Goal: Task Accomplishment & Management: Manage account settings

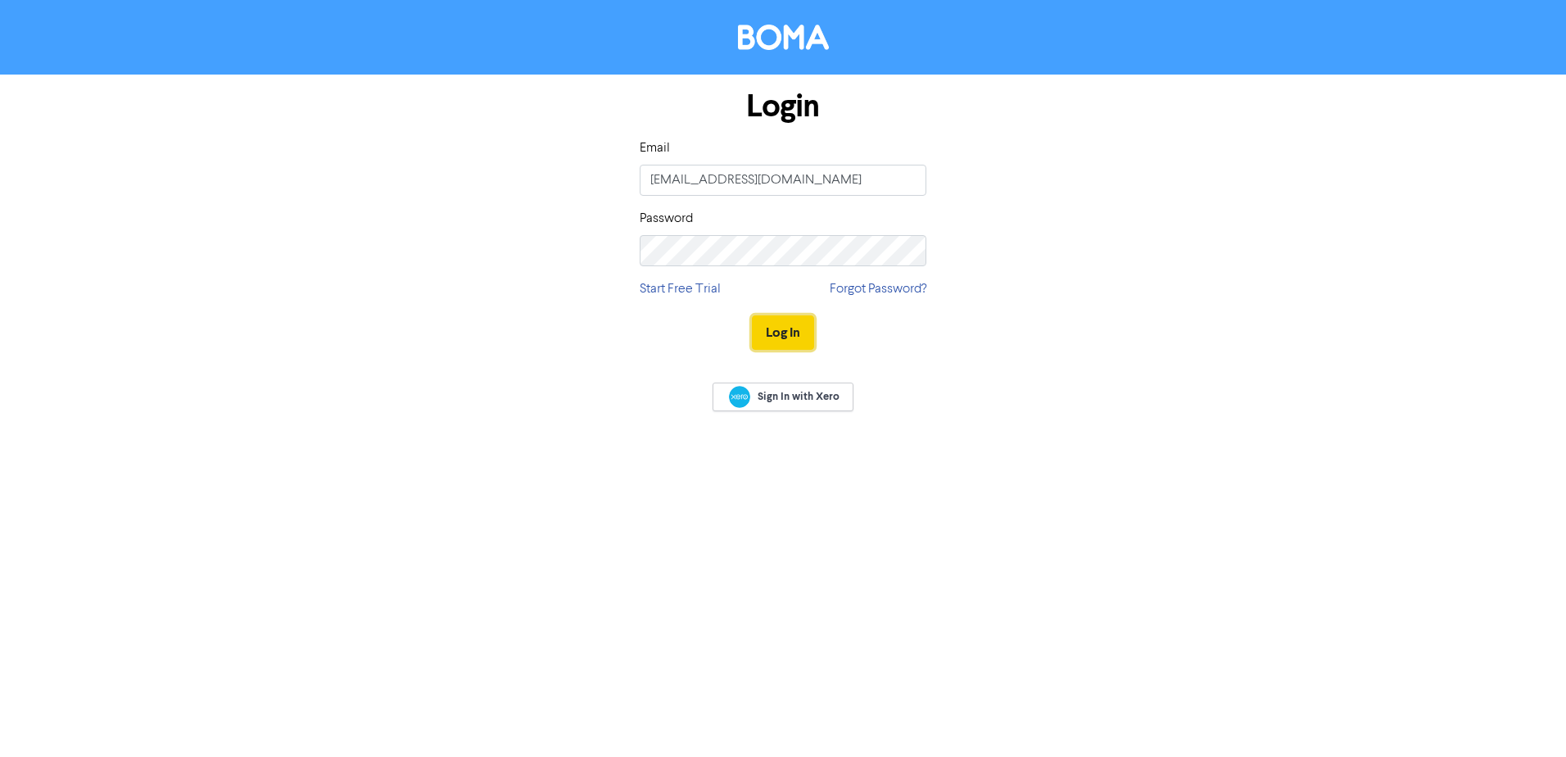
click at [779, 340] on button "Log In" at bounding box center [783, 332] width 62 height 34
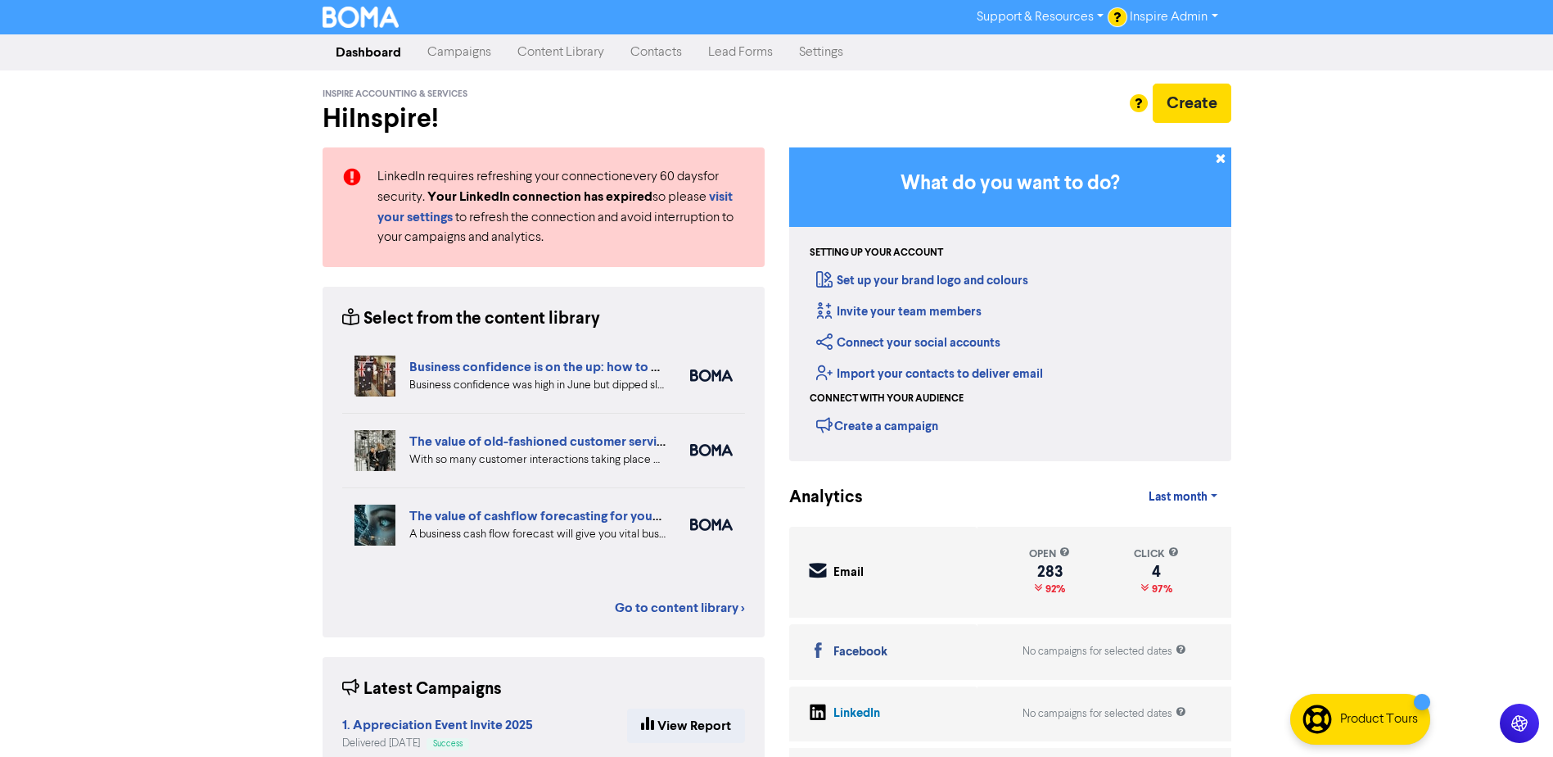
click at [645, 54] on link "Contacts" at bounding box center [656, 52] width 78 height 33
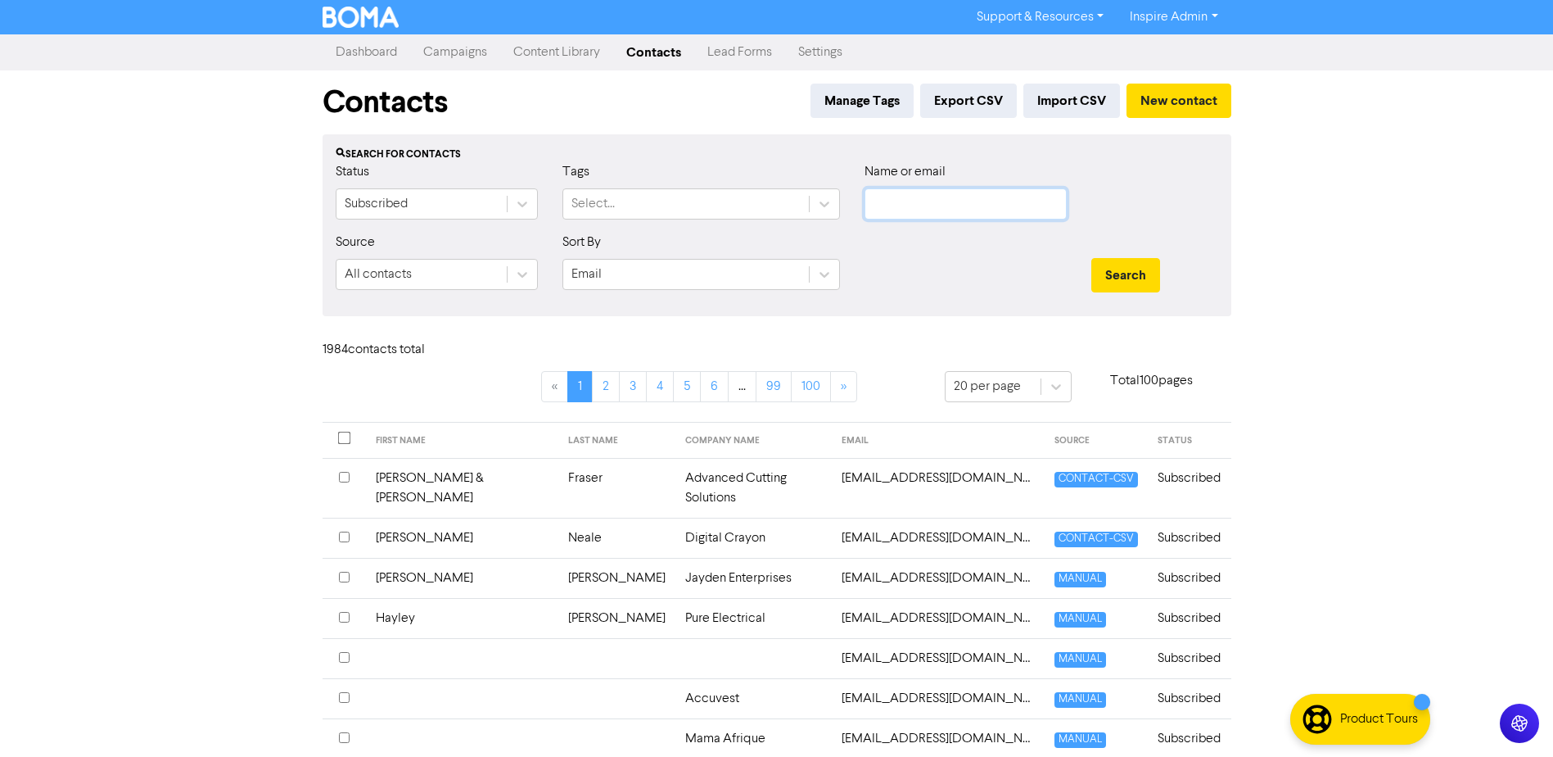
type input "[EMAIL_ADDRESS][DOMAIN_NAME]"
click at [703, 206] on div "Select..." at bounding box center [686, 203] width 246 height 29
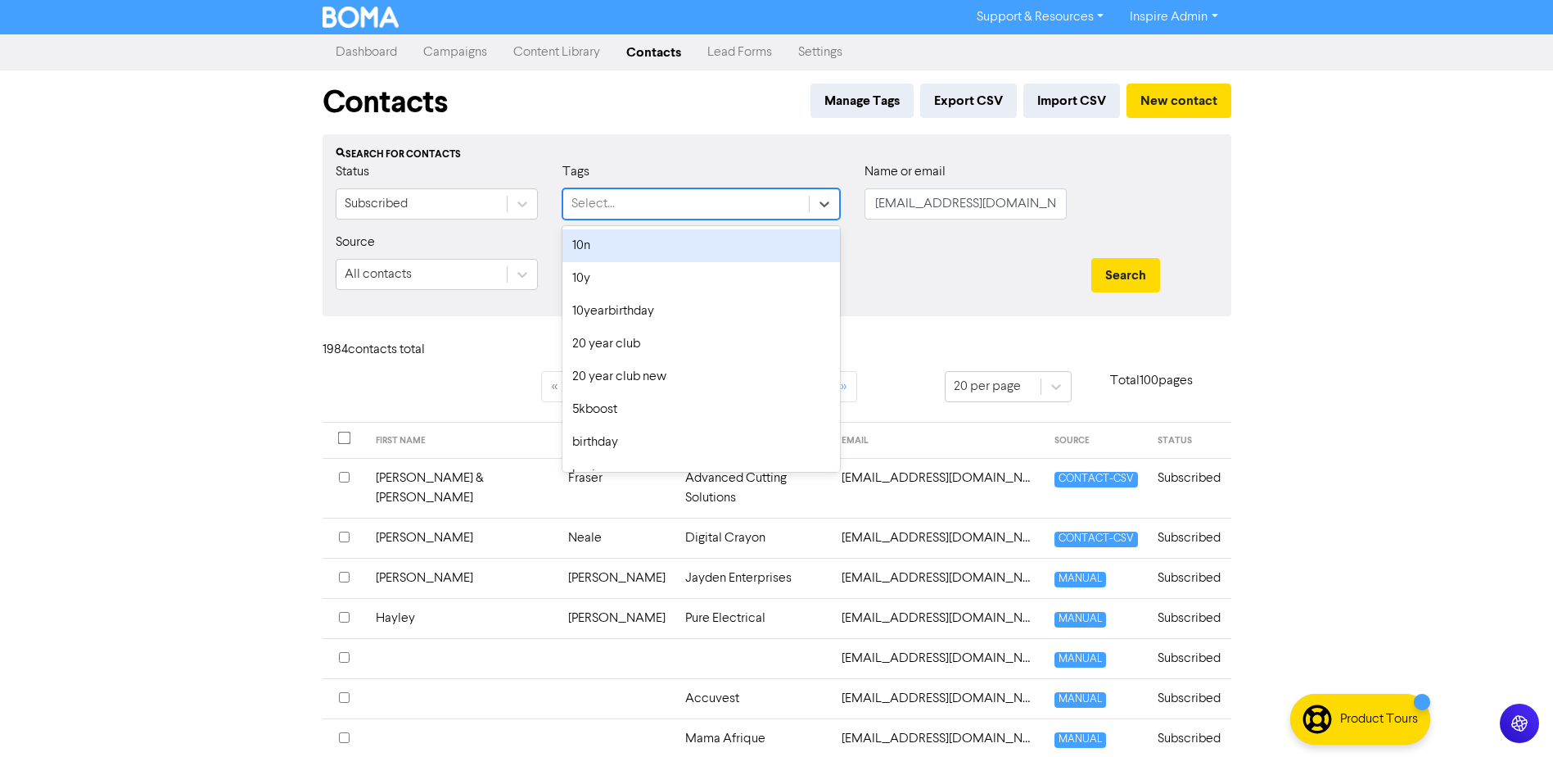
click at [962, 269] on div at bounding box center [965, 268] width 227 height 70
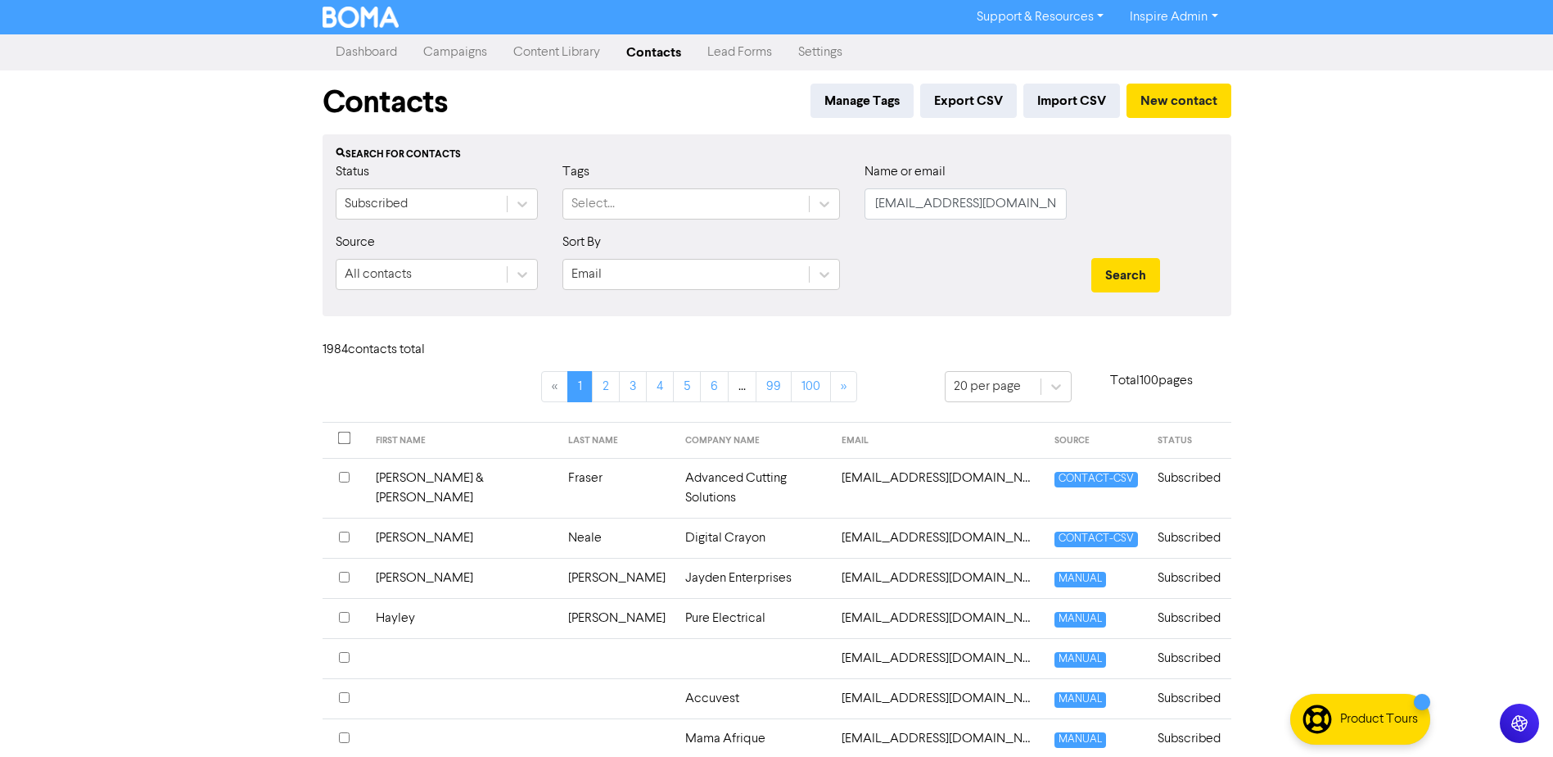
click at [414, 183] on div "Status Subscribed" at bounding box center [437, 190] width 202 height 57
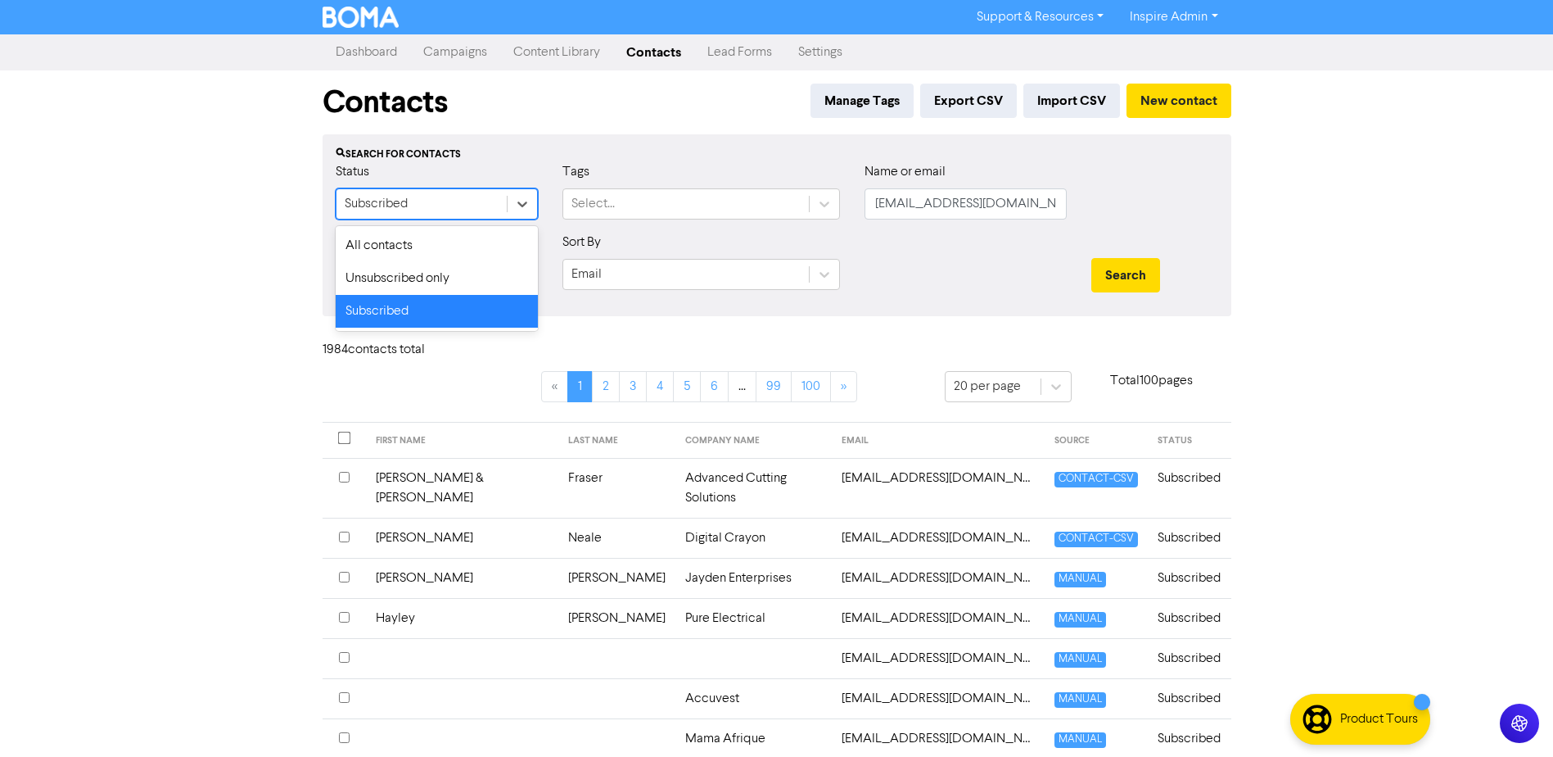
click at [411, 206] on div "Subscribed" at bounding box center [422, 203] width 170 height 29
drag, startPoint x: 612, startPoint y: 296, endPoint x: 604, endPoint y: 301, distance: 9.5
click at [612, 297] on div "Sort By Email" at bounding box center [701, 268] width 302 height 70
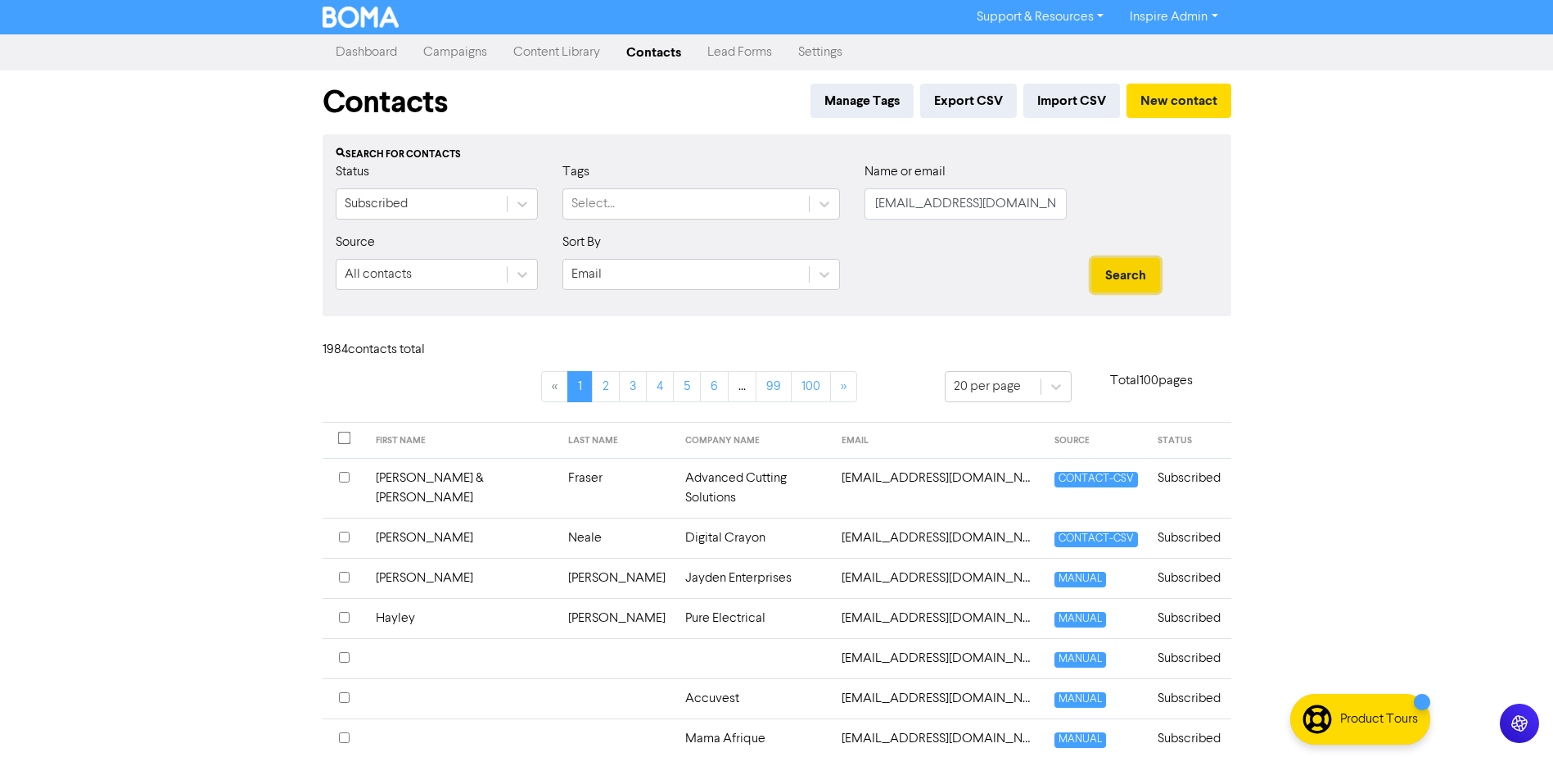
click at [1125, 264] on button "Search" at bounding box center [1126, 275] width 69 height 34
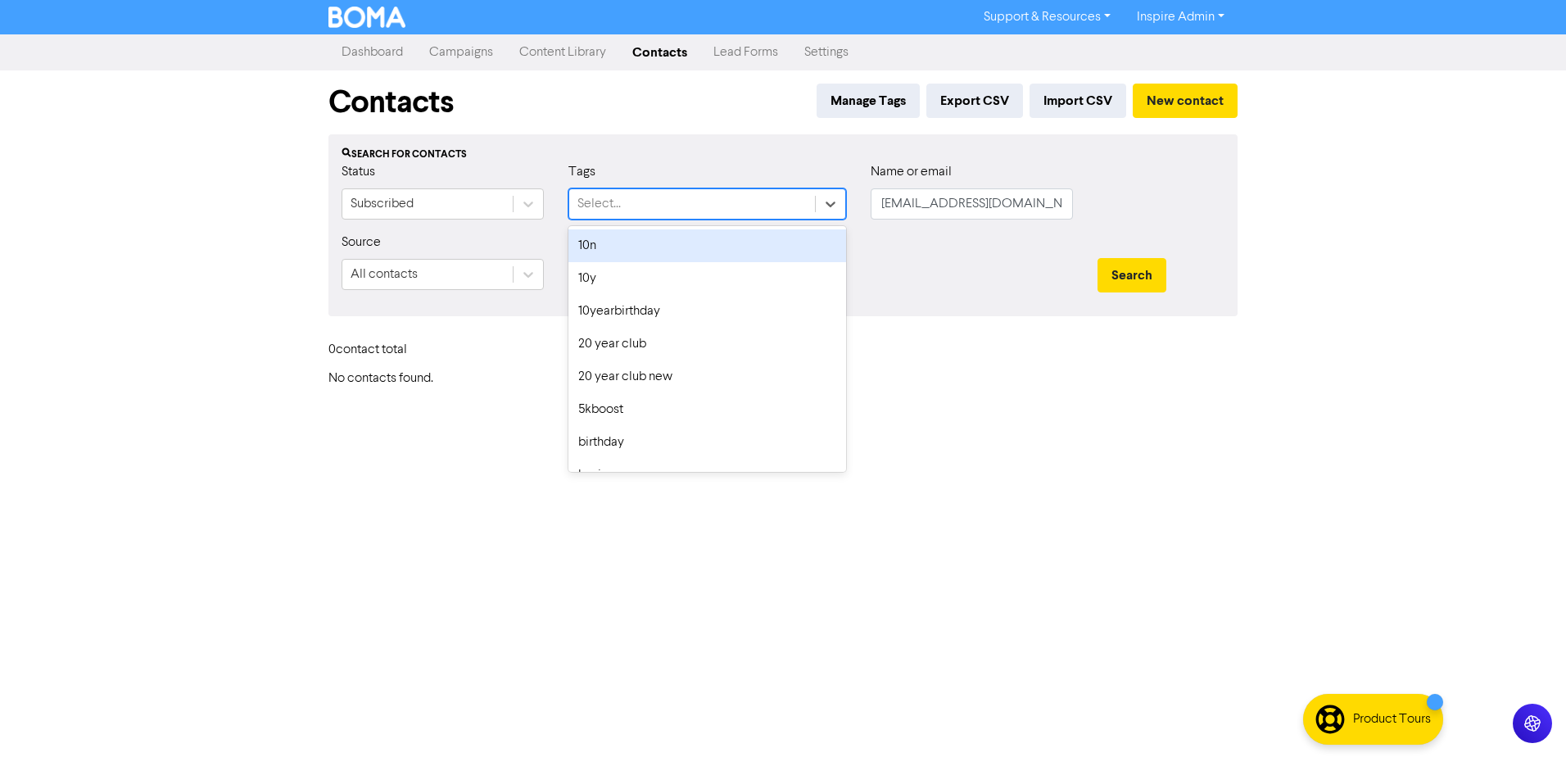
click at [717, 208] on div "Select..." at bounding box center [692, 203] width 246 height 29
click at [920, 202] on input "[EMAIL_ADDRESS][DOMAIN_NAME]" at bounding box center [971, 203] width 202 height 31
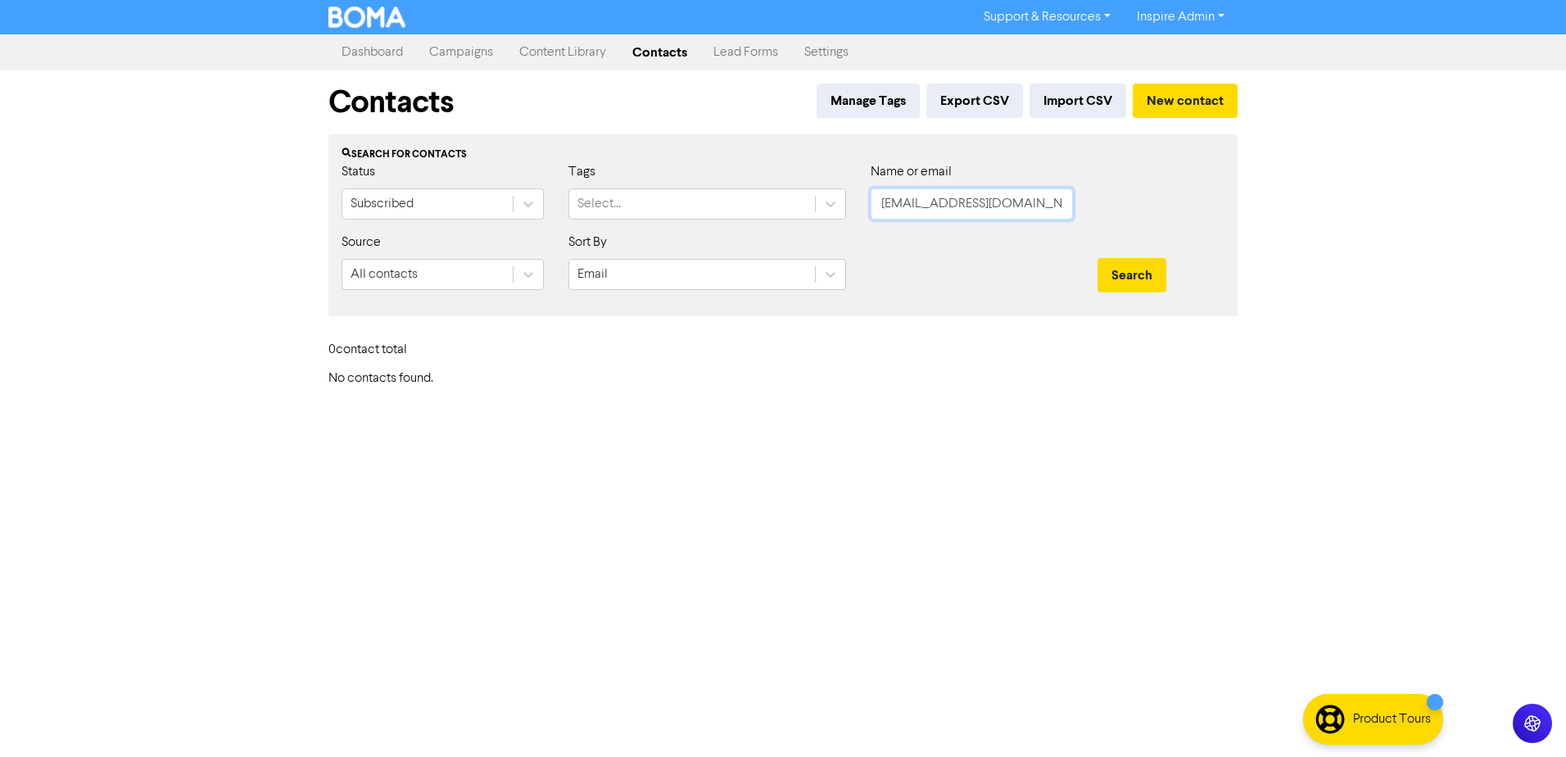
scroll to position [0, 41]
drag, startPoint x: 882, startPoint y: 206, endPoint x: 1349, endPoint y: 205, distance: 466.8
click at [1349, 205] on div "Support & Resources Video Tutorials FAQ & Guides Marketing Education Inspire Ad…" at bounding box center [783, 378] width 1566 height 757
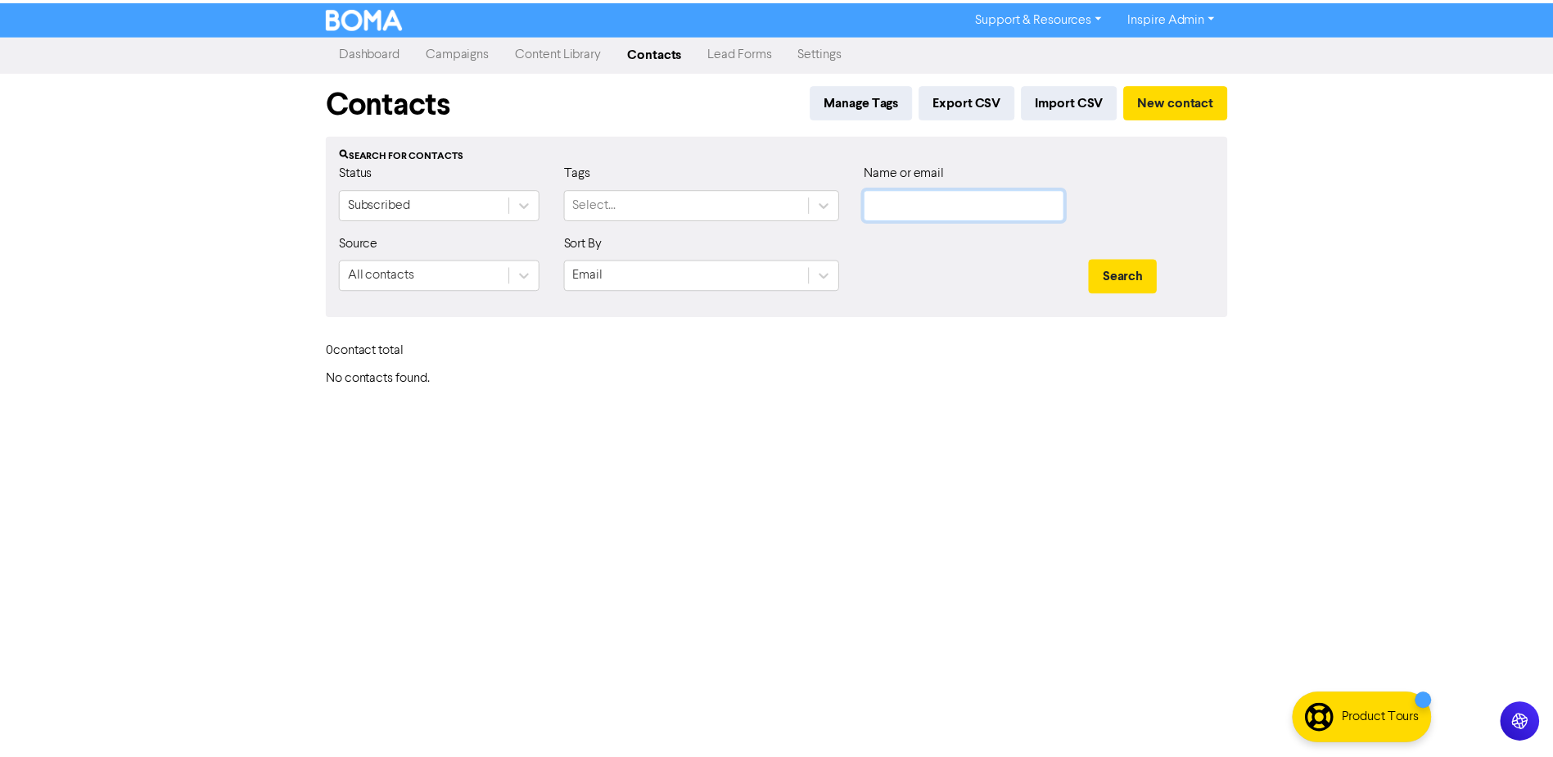
scroll to position [0, 0]
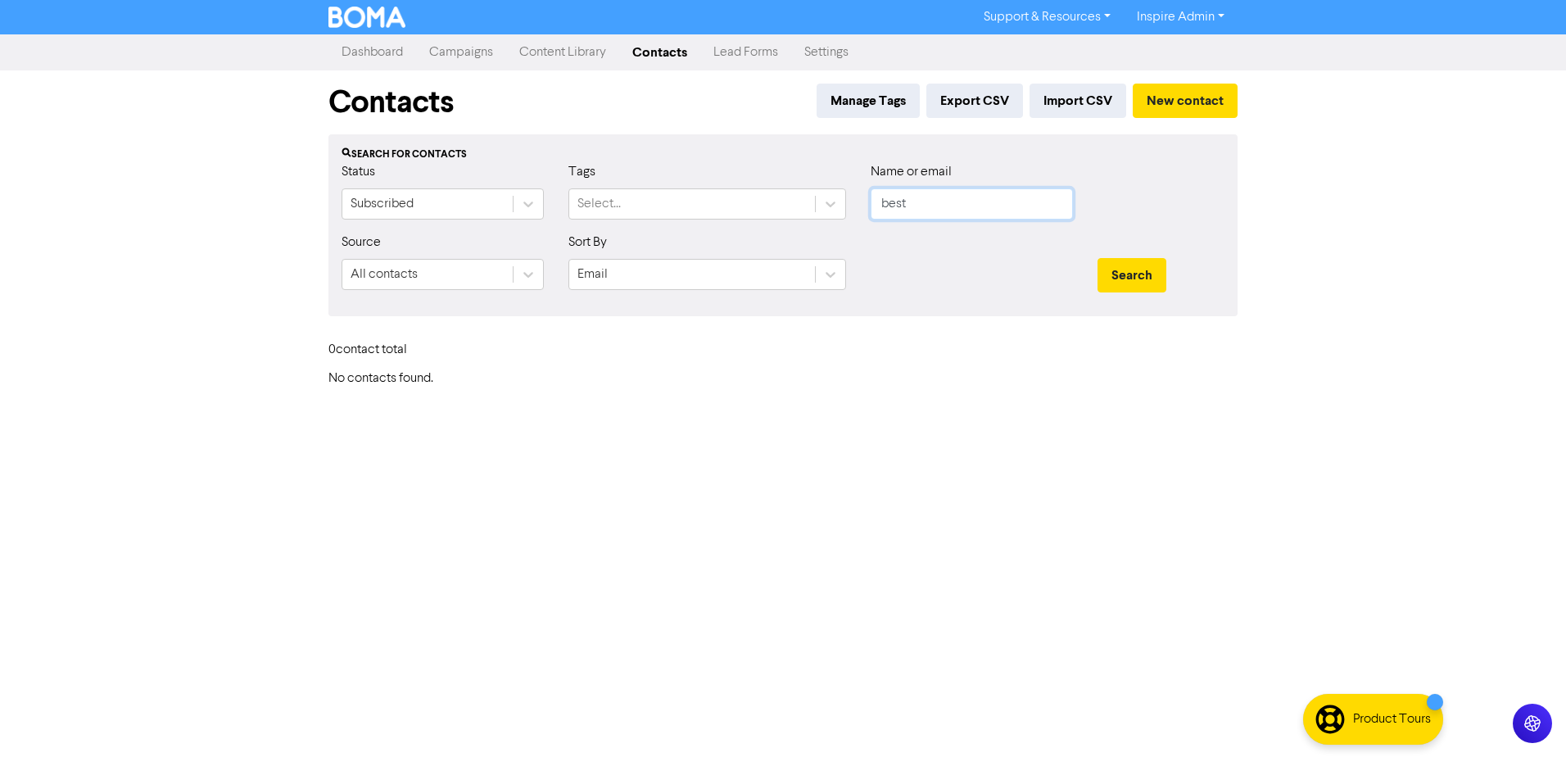
type input "best"
click at [1097, 258] on button "Search" at bounding box center [1131, 275] width 69 height 34
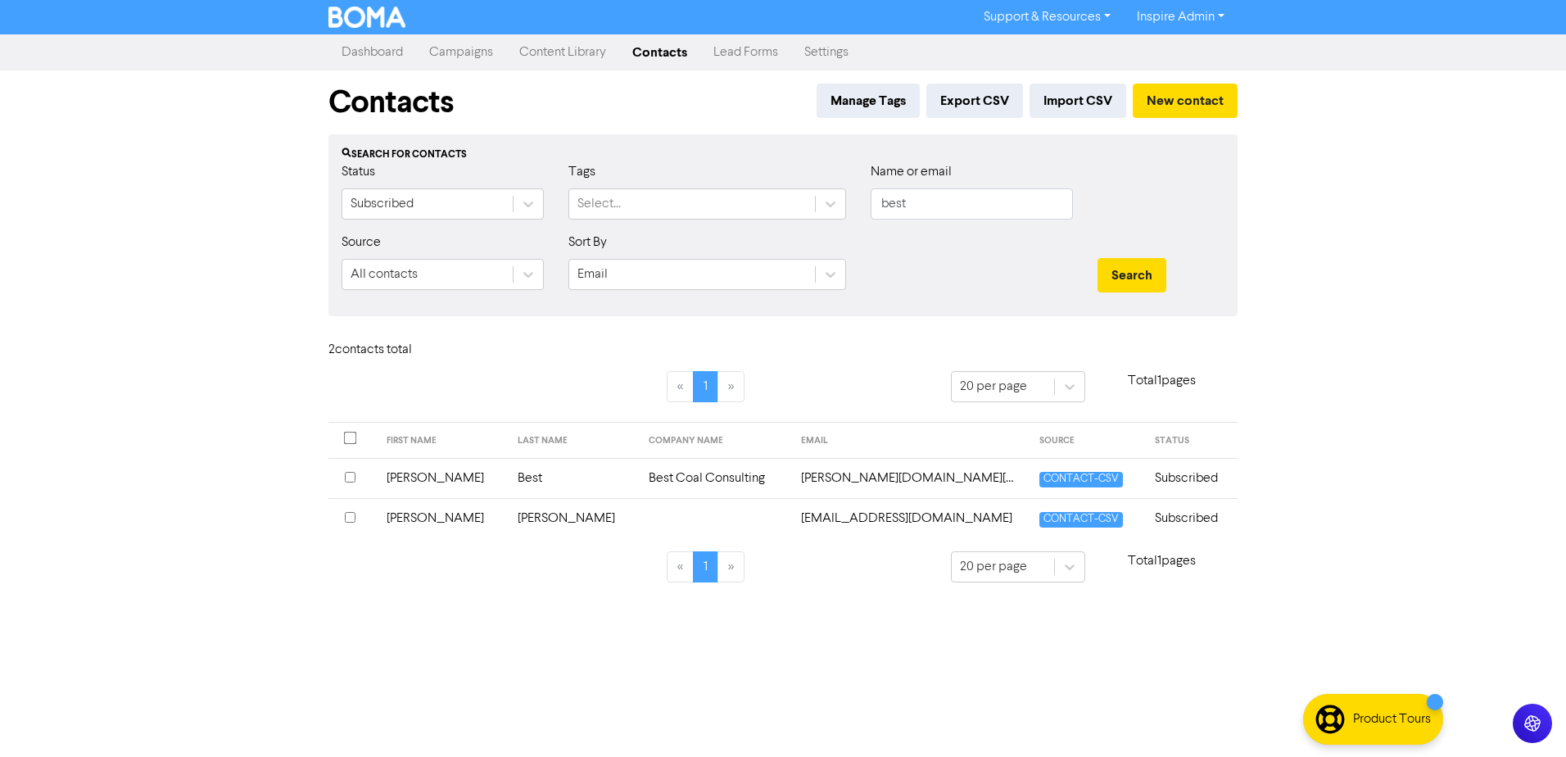
click at [347, 473] on input "checkbox" at bounding box center [350, 477] width 11 height 11
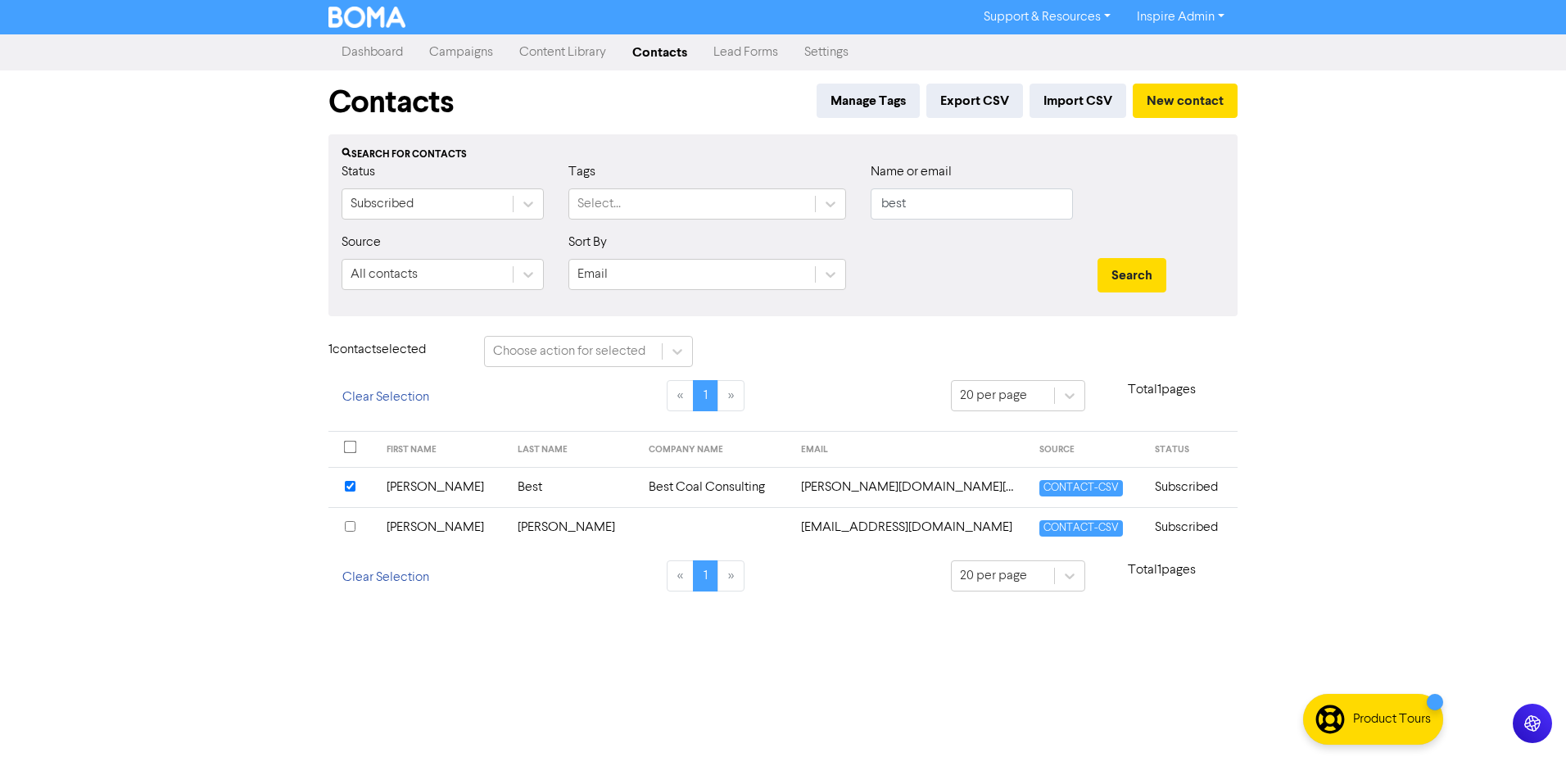
click at [412, 488] on td "[PERSON_NAME]" at bounding box center [442, 487] width 131 height 40
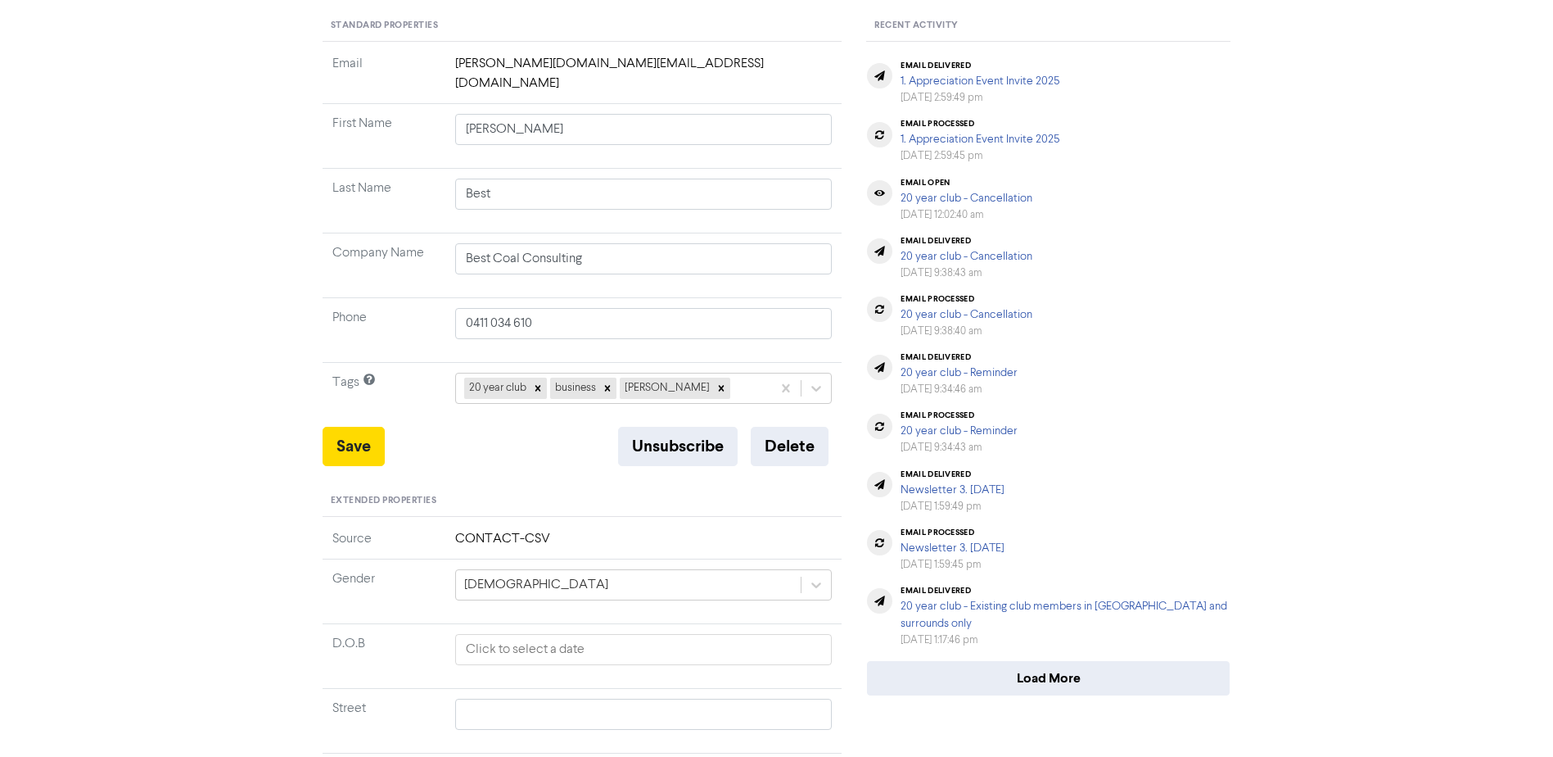
scroll to position [173, 0]
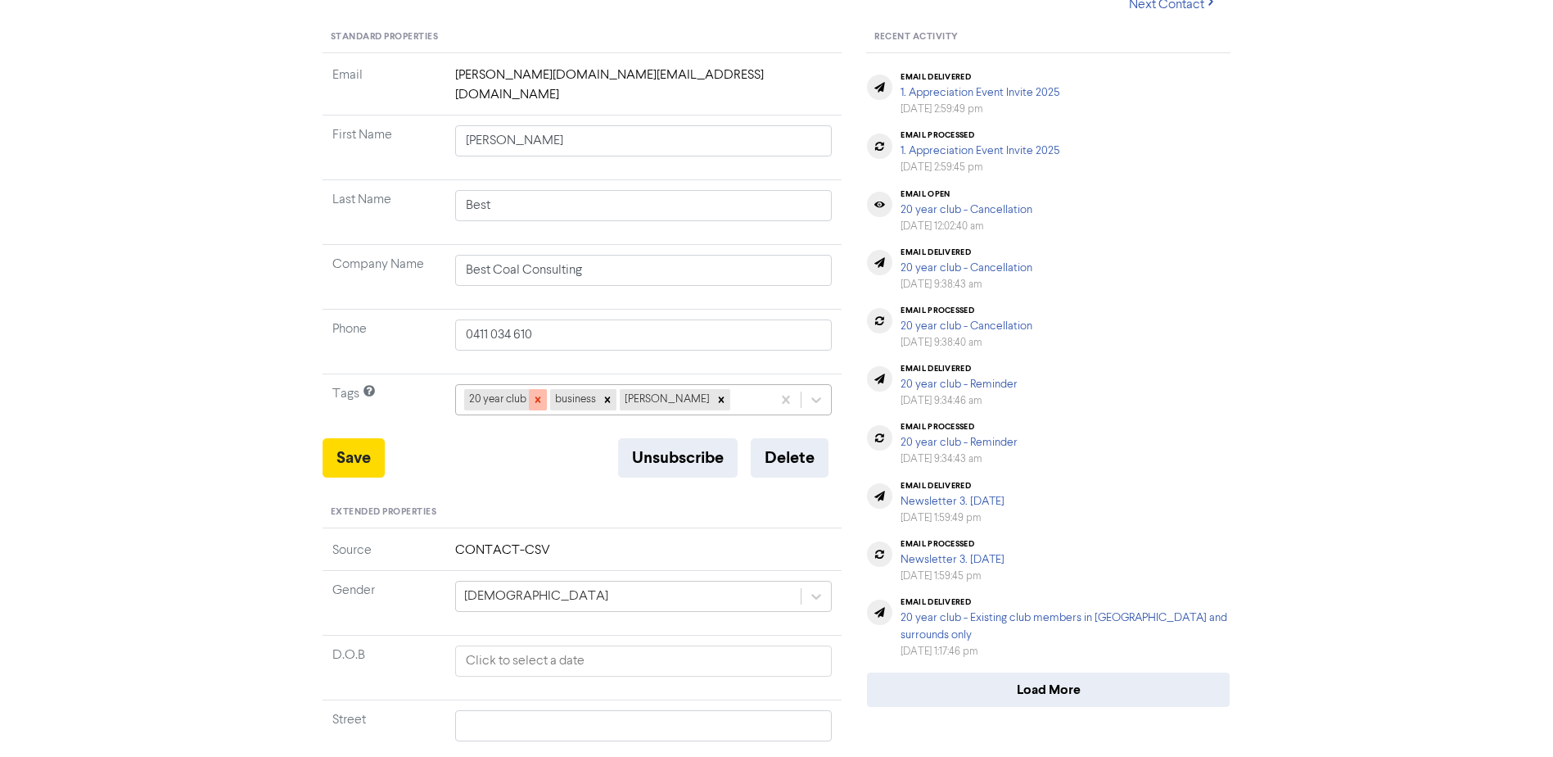
click at [544, 389] on div at bounding box center [538, 399] width 18 height 21
click at [519, 394] on icon at bounding box center [521, 399] width 11 height 11
click at [560, 394] on icon at bounding box center [565, 399] width 11 height 11
click at [337, 438] on button "Save" at bounding box center [354, 457] width 62 height 39
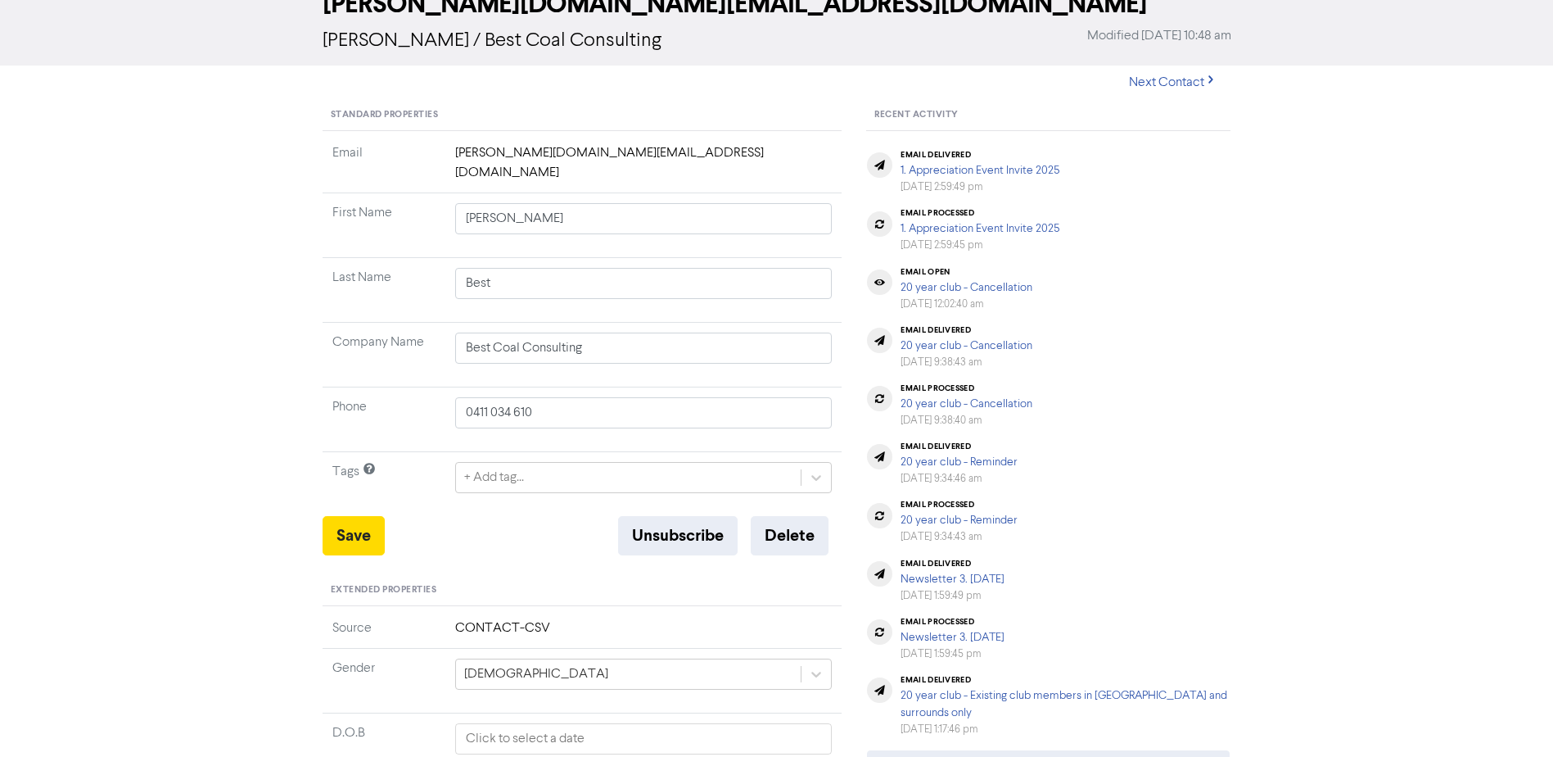
scroll to position [0, 0]
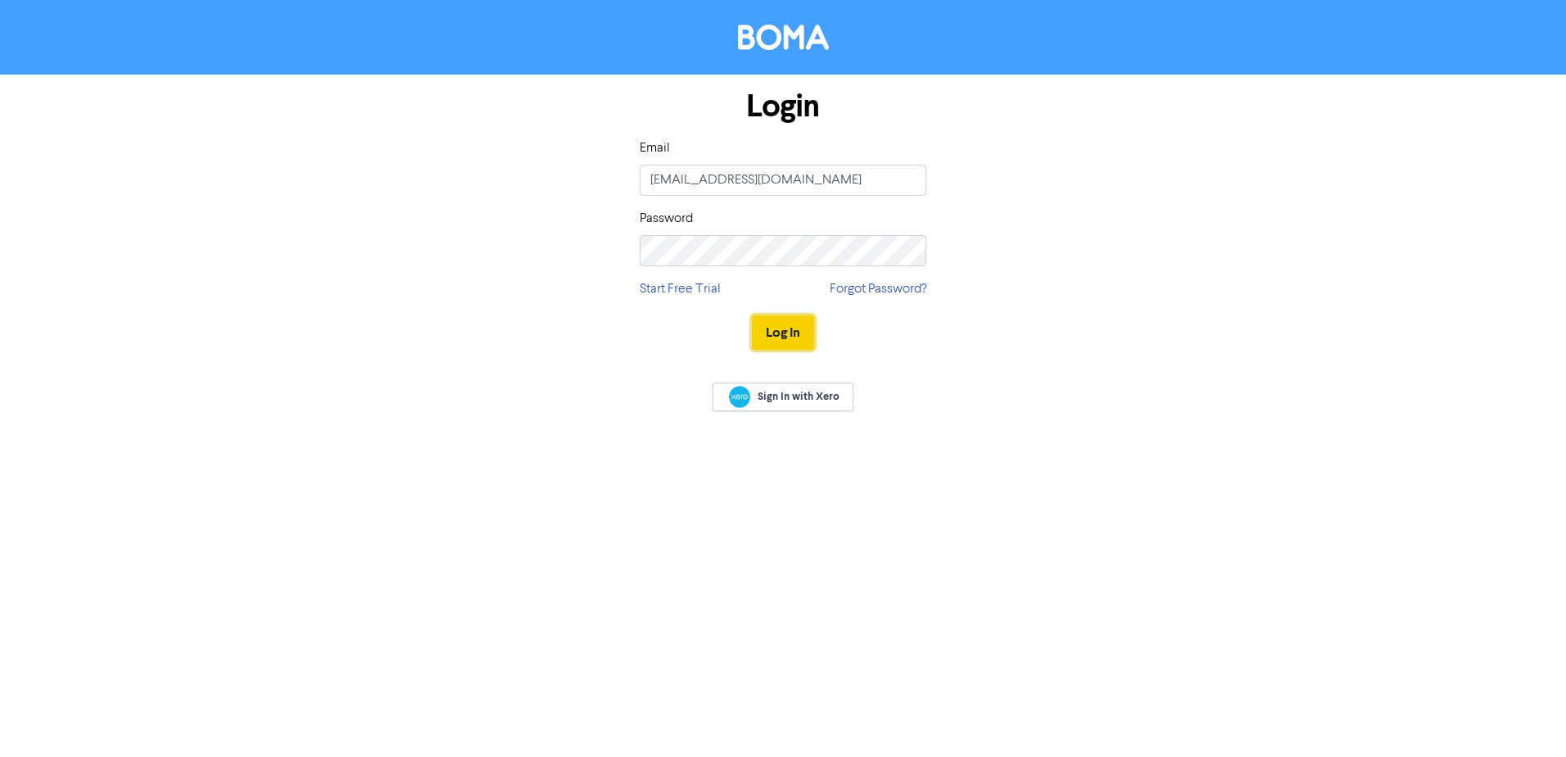
click at [769, 332] on button "Log In" at bounding box center [783, 332] width 62 height 34
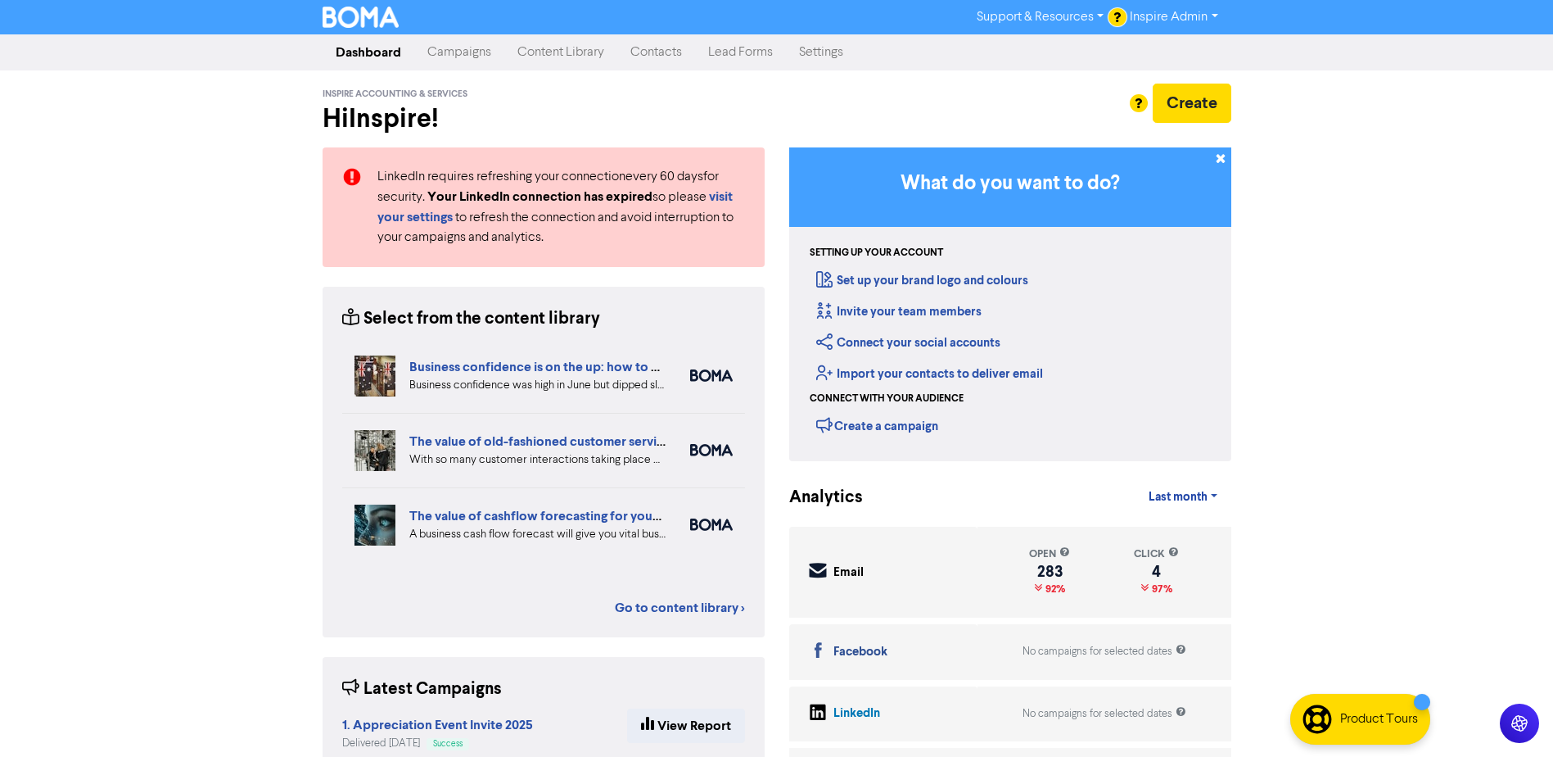
click at [649, 55] on link "Contacts" at bounding box center [656, 52] width 78 height 33
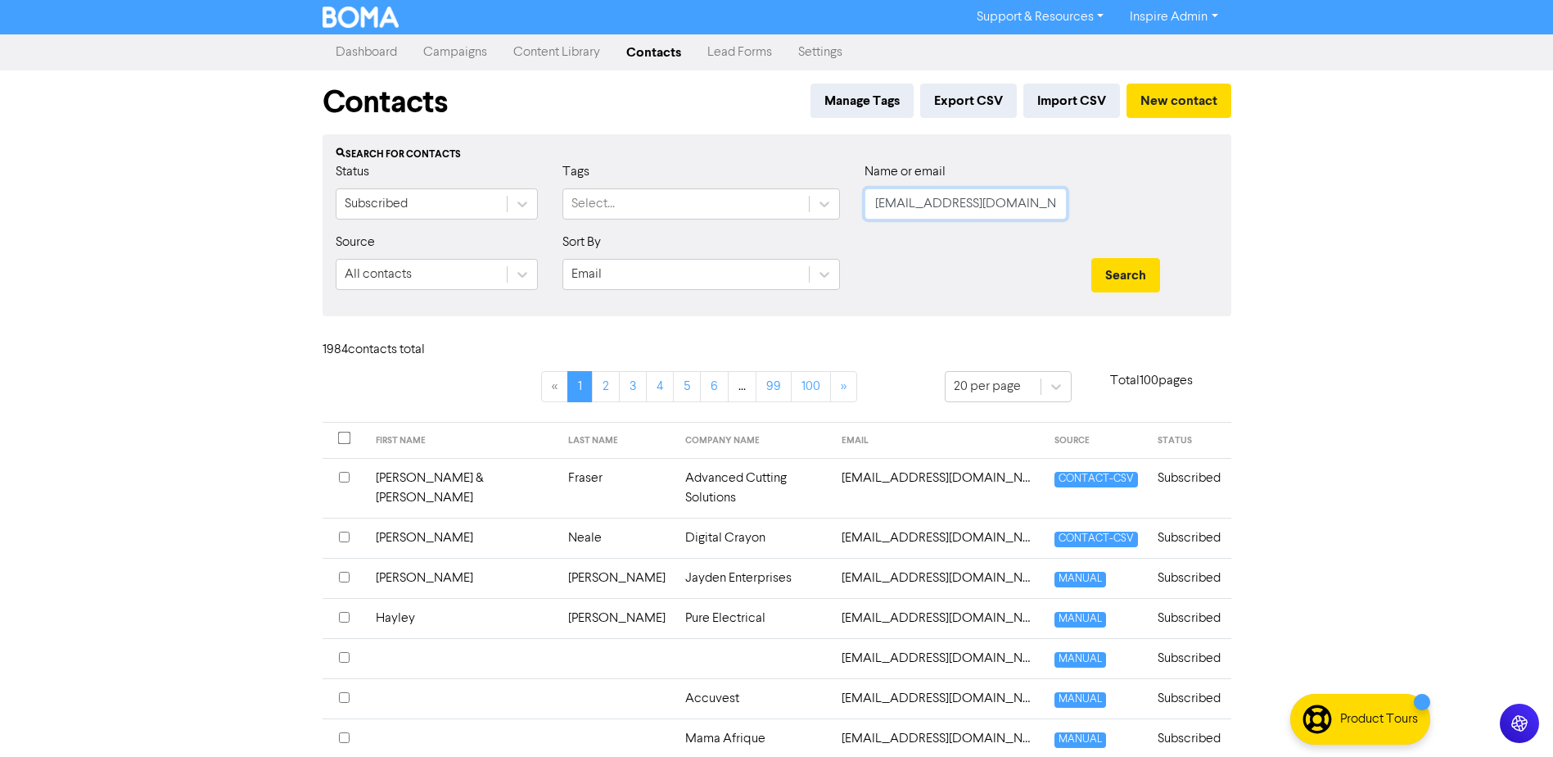
click at [911, 208] on input "[EMAIL_ADDRESS][DOMAIN_NAME]" at bounding box center [966, 203] width 202 height 31
drag, startPoint x: 873, startPoint y: 210, endPoint x: 1191, endPoint y: 210, distance: 317.7
click at [1191, 210] on div "Status Subscribed Tags Select... Name or email [EMAIL_ADDRESS][DOMAIN_NAME]" at bounding box center [776, 197] width 907 height 70
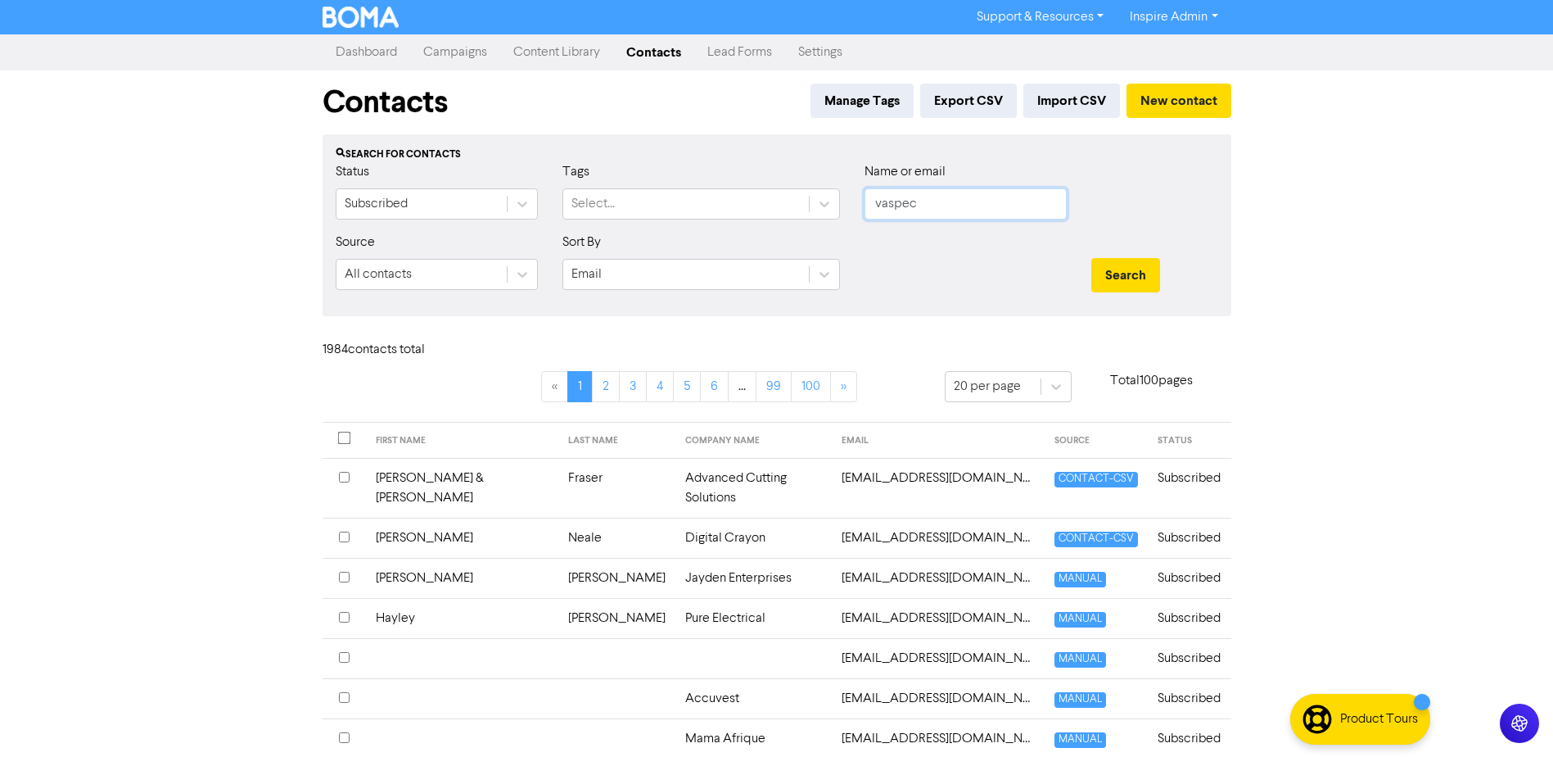
type input "vaspec"
click at [1092, 258] on button "Search" at bounding box center [1126, 275] width 69 height 34
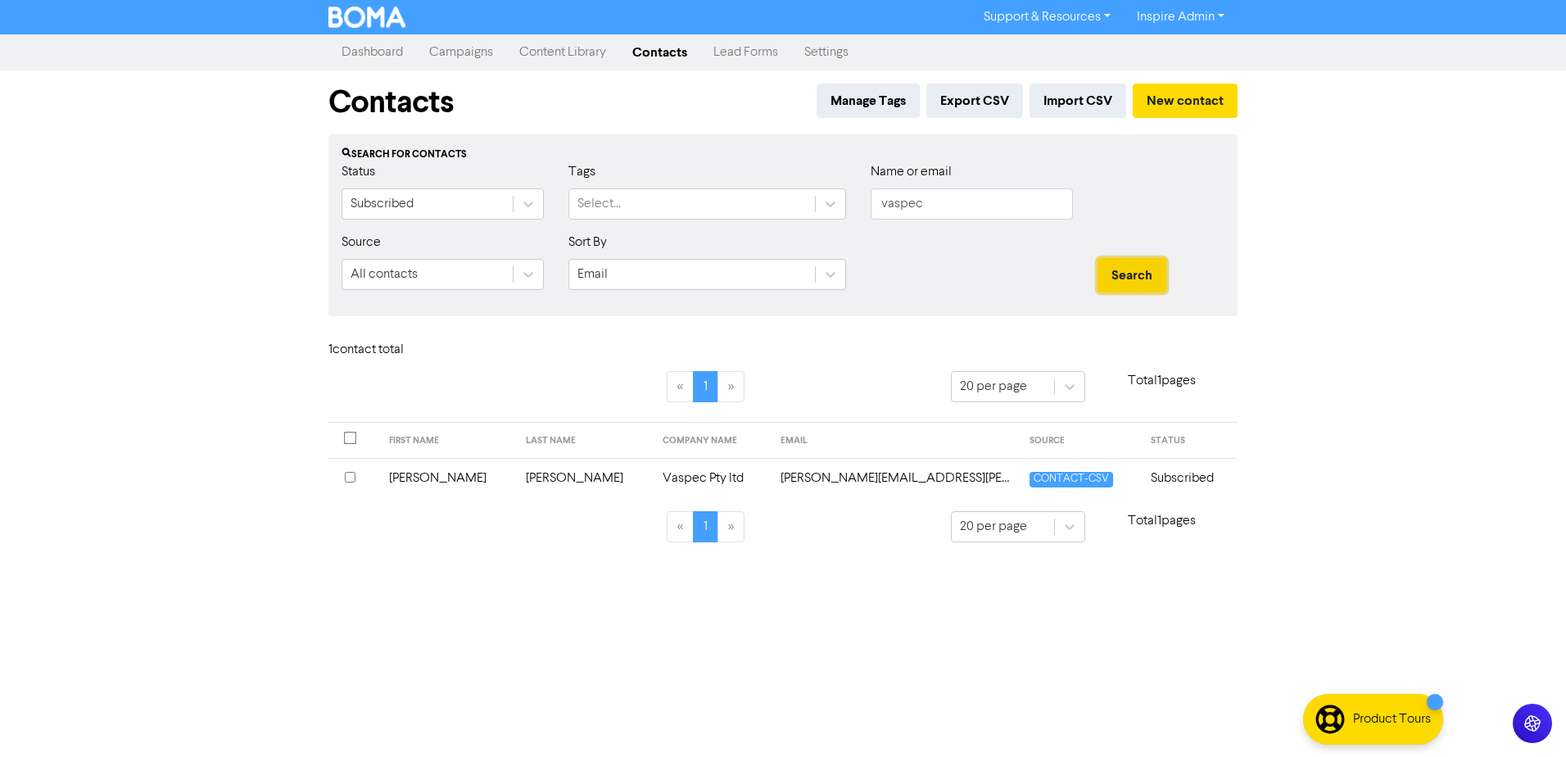
click at [1117, 276] on button "Search" at bounding box center [1131, 275] width 69 height 34
click at [422, 483] on td "[PERSON_NAME]" at bounding box center [447, 478] width 137 height 40
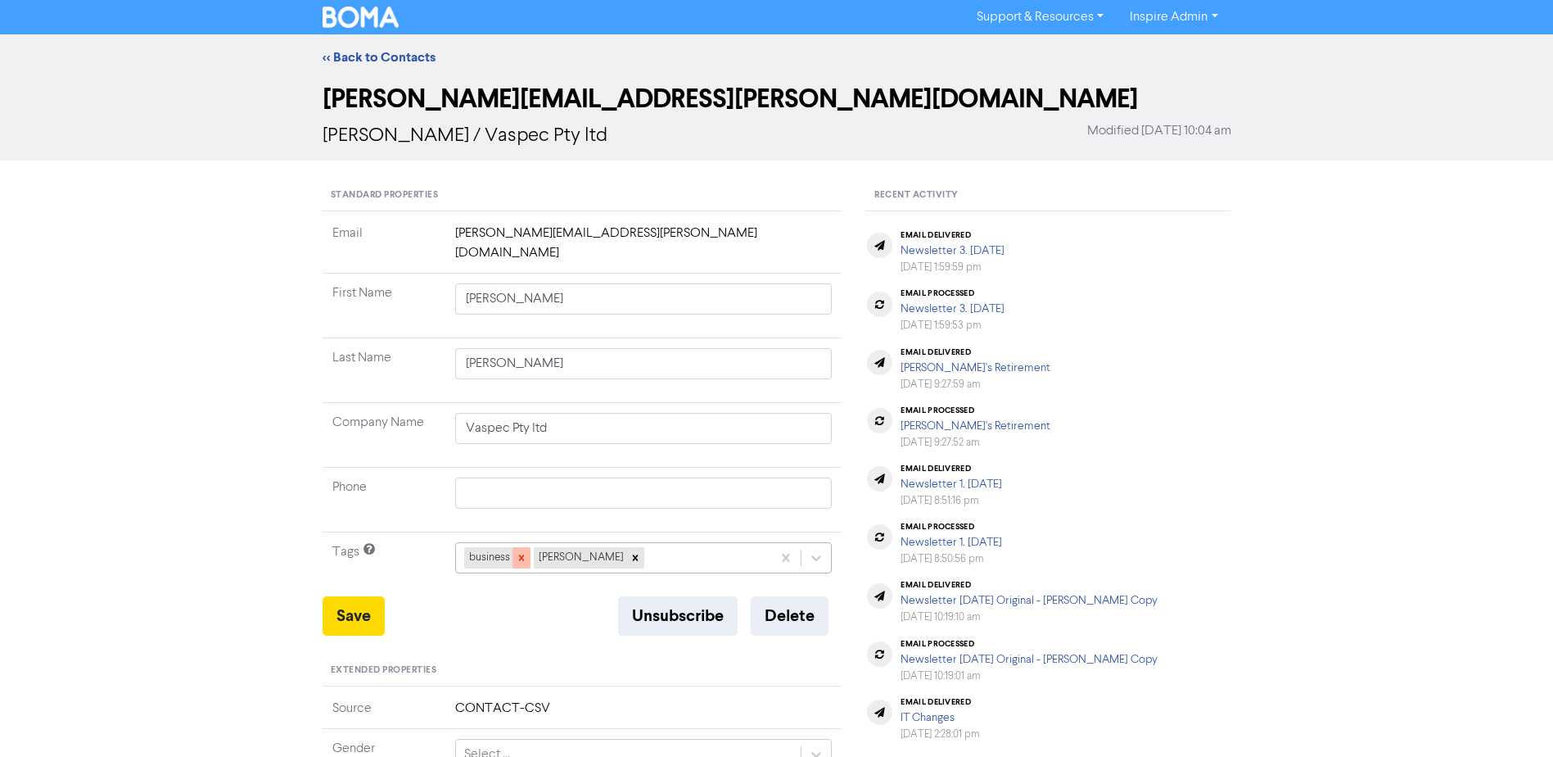
click at [518, 552] on icon at bounding box center [521, 557] width 11 height 11
click at [560, 552] on icon at bounding box center [565, 557] width 11 height 11
click at [351, 597] on button "Save" at bounding box center [354, 615] width 62 height 39
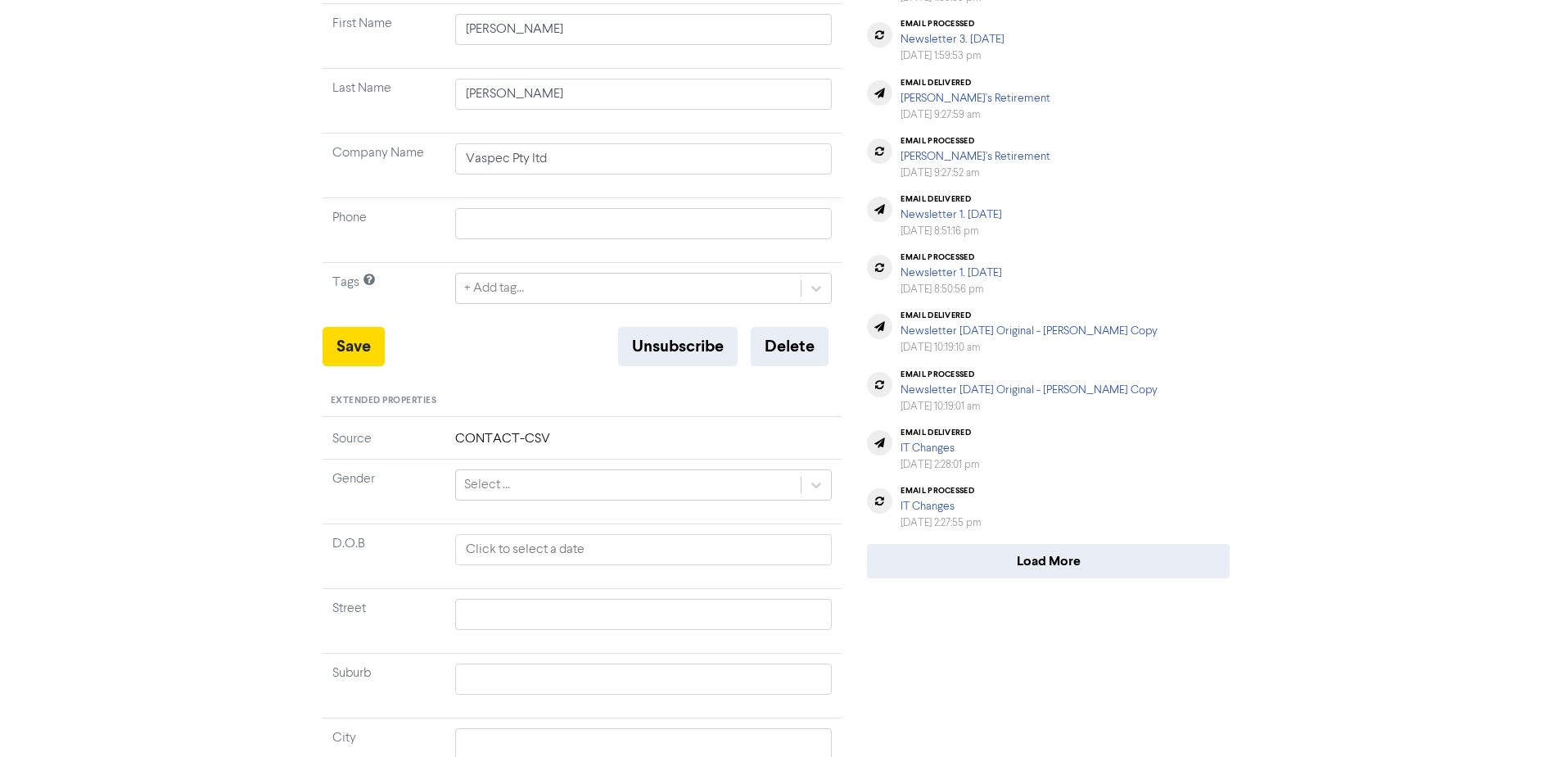
scroll to position [328, 0]
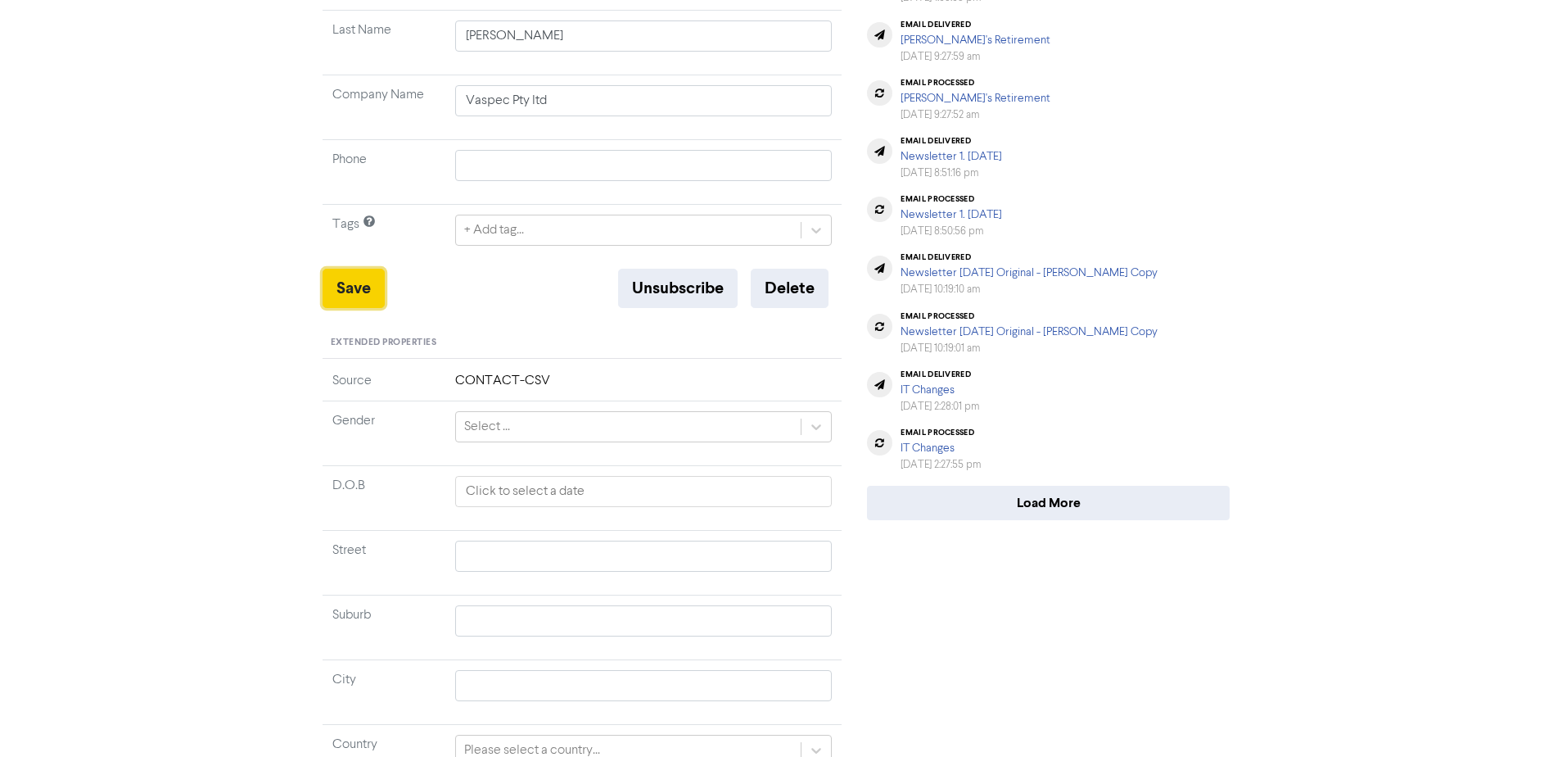
click at [367, 270] on button "Save" at bounding box center [354, 288] width 62 height 39
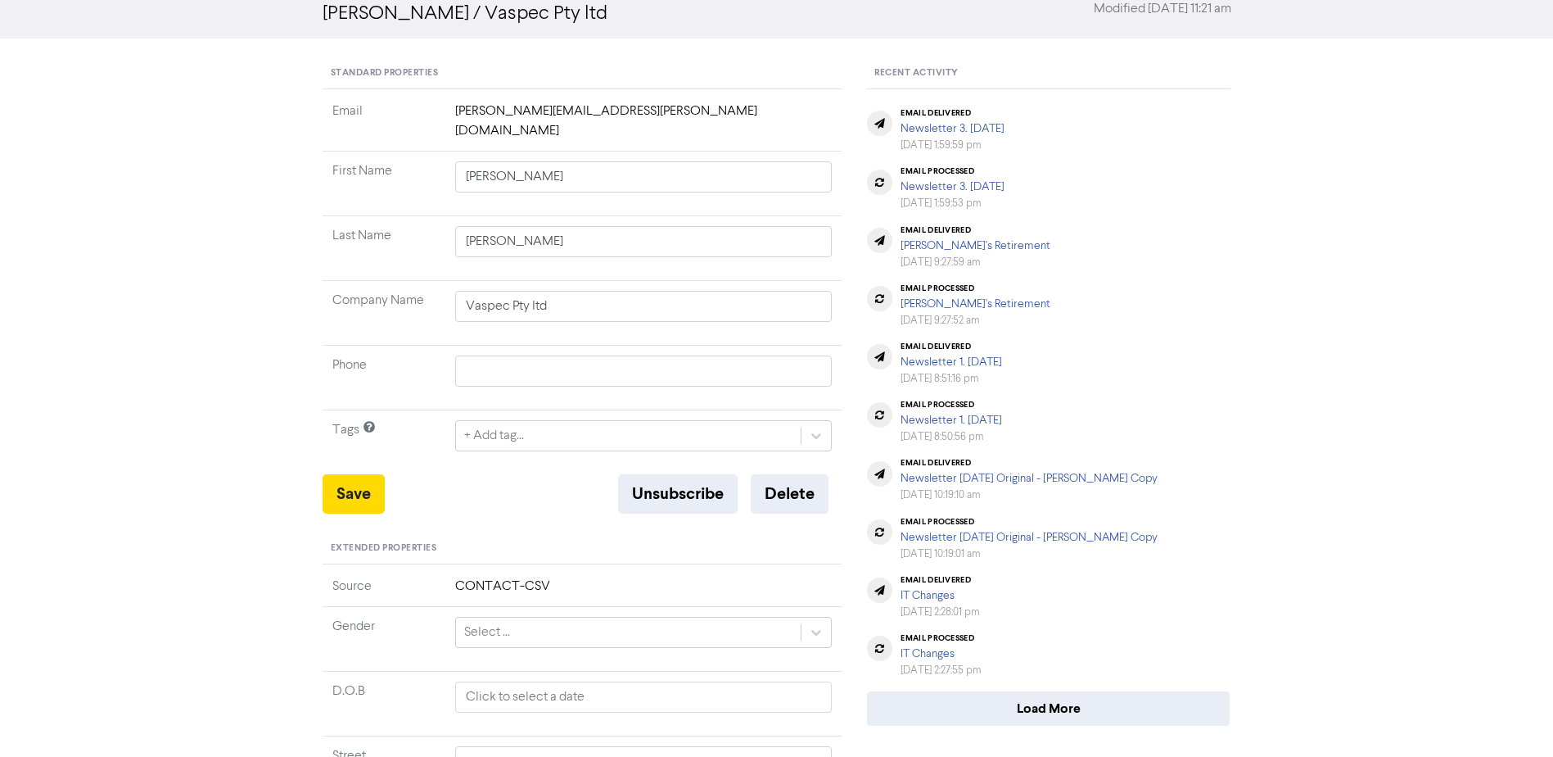
scroll to position [0, 0]
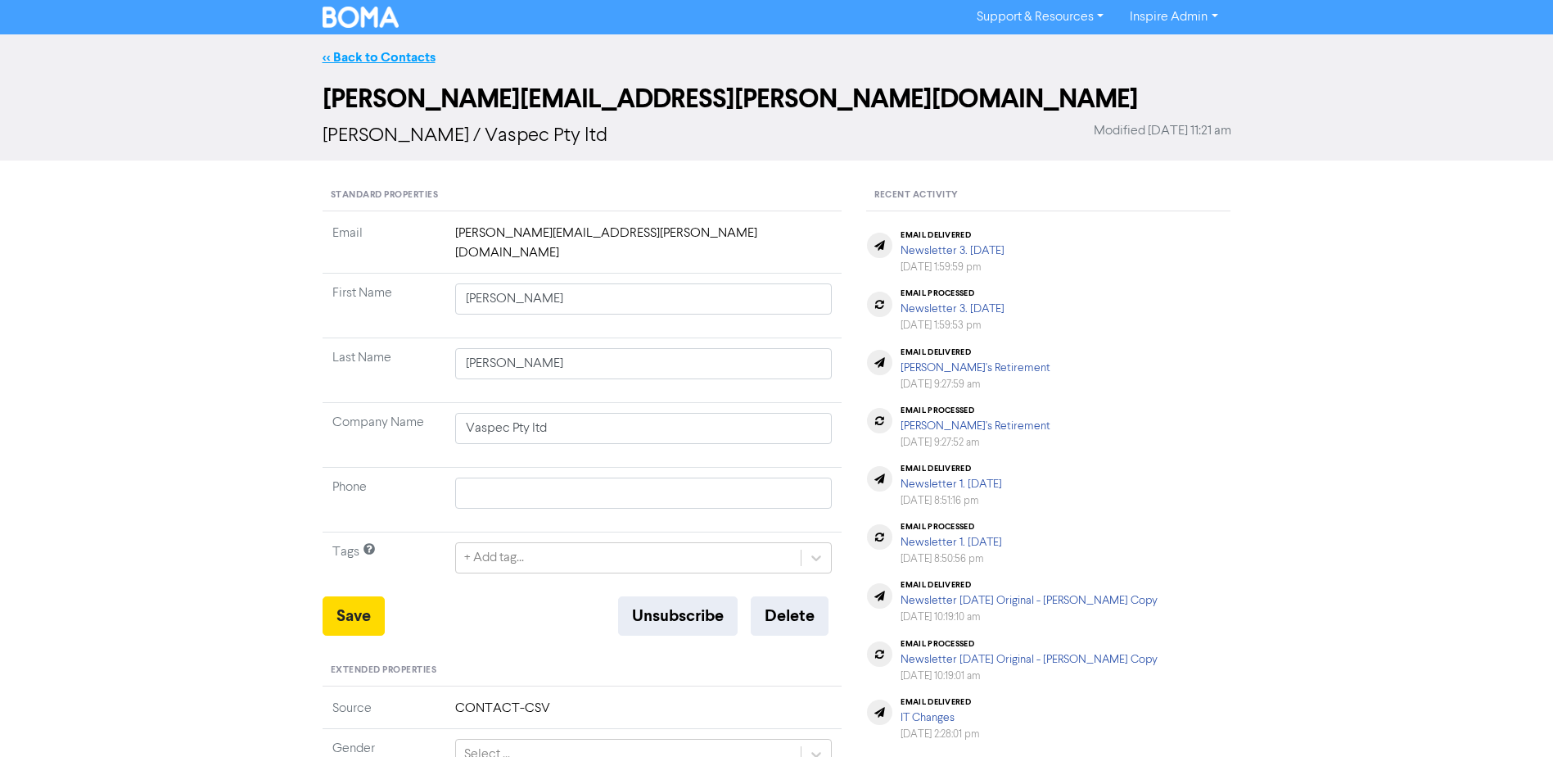
click at [366, 51] on link "<< Back to Contacts" at bounding box center [379, 57] width 113 height 16
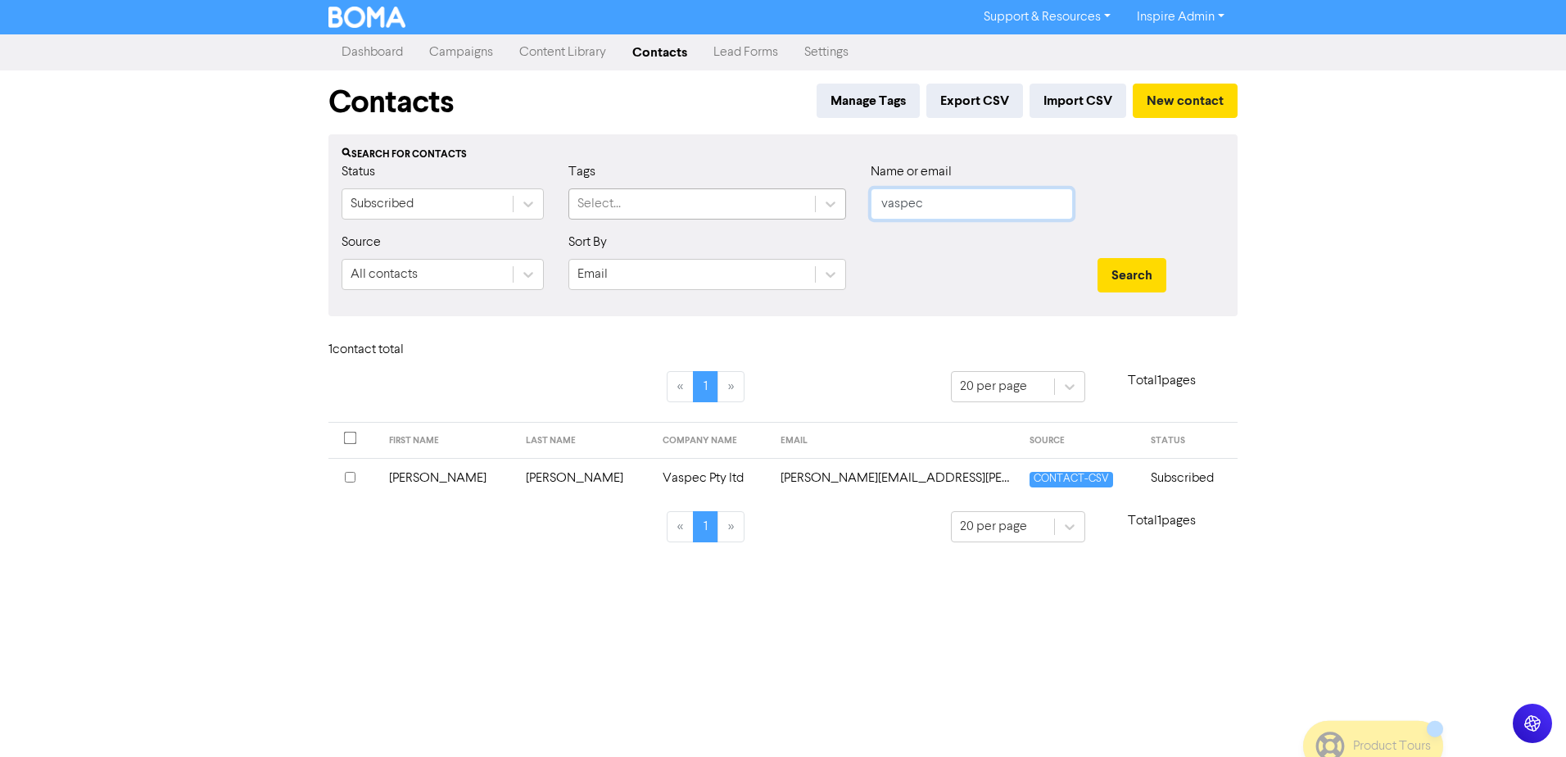
drag, startPoint x: 934, startPoint y: 206, endPoint x: 796, endPoint y: 217, distance: 138.0
click at [797, 216] on div "Status Subscribed Tags Select... Name or email vaspec" at bounding box center [782, 197] width 907 height 70
click at [1097, 258] on button "Search" at bounding box center [1131, 275] width 69 height 34
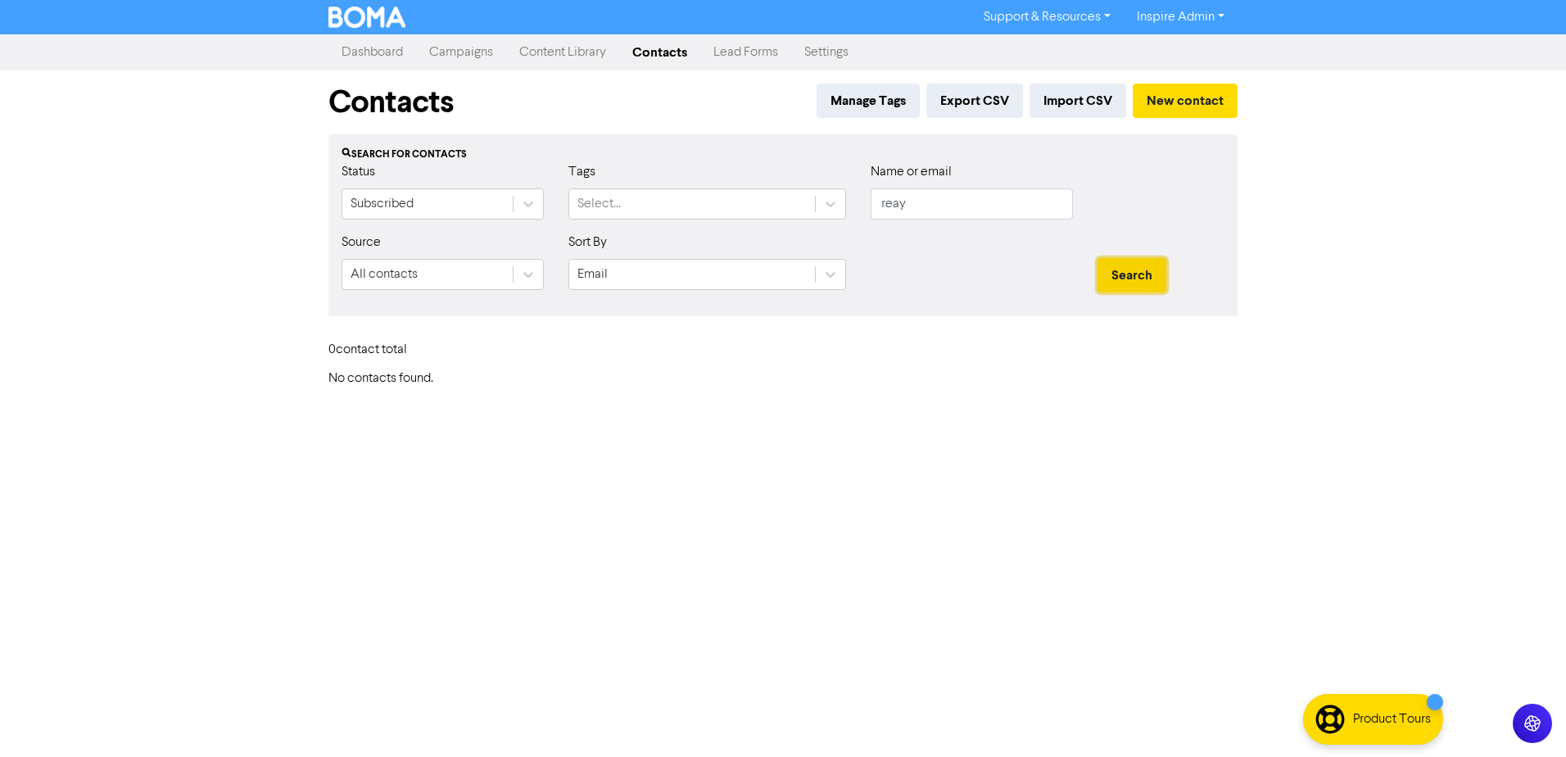
click at [1118, 271] on button "Search" at bounding box center [1131, 275] width 69 height 34
click at [941, 197] on input "reay" at bounding box center [971, 203] width 202 height 31
type input "r"
type input "leasing"
click at [1097, 258] on button "Search" at bounding box center [1131, 275] width 69 height 34
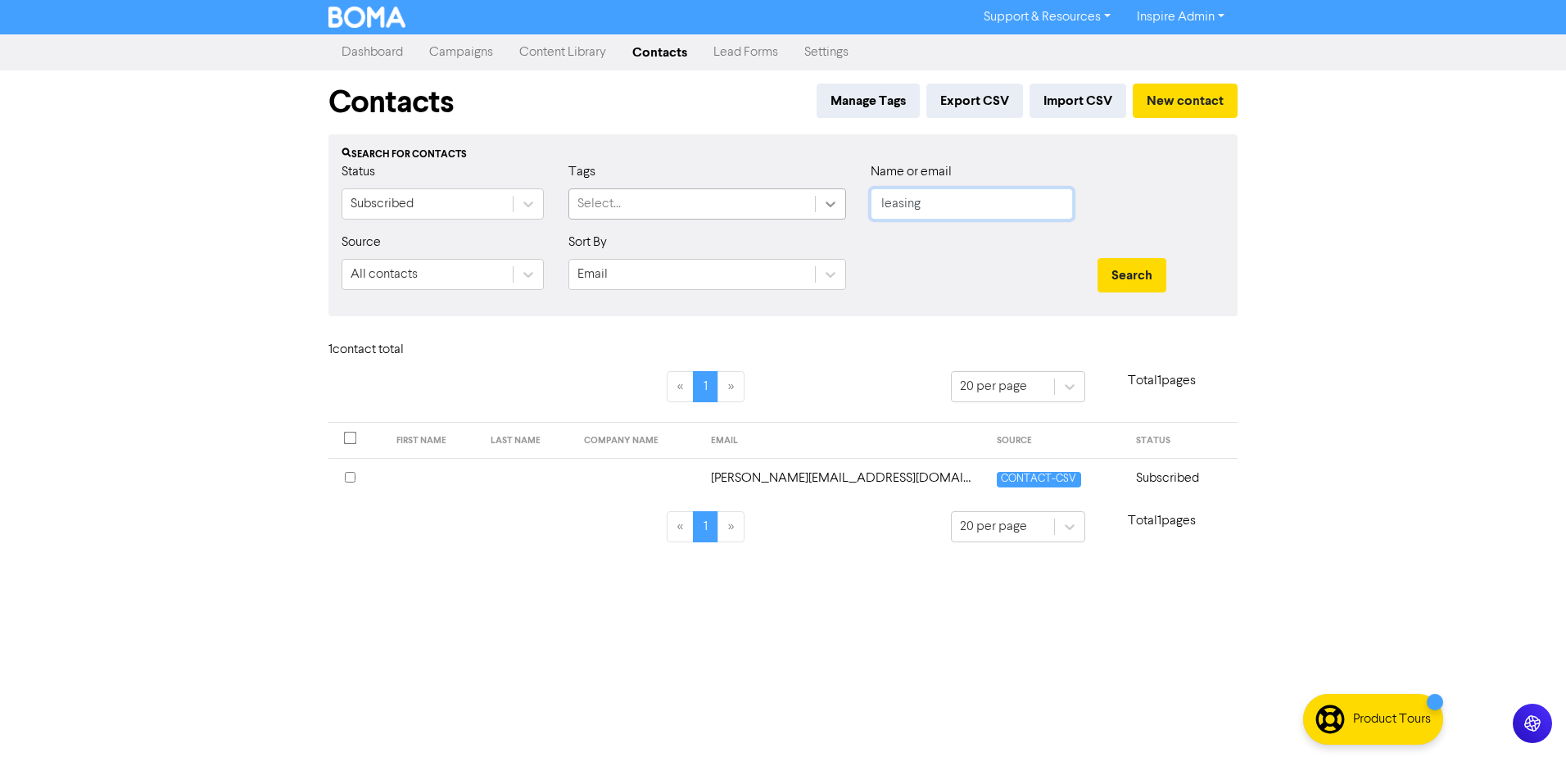
drag, startPoint x: 939, startPoint y: 212, endPoint x: 816, endPoint y: 213, distance: 123.7
click at [817, 213] on div "Status Subscribed Tags Select... Name or email leasing" at bounding box center [782, 197] width 907 height 70
type input "coal"
click at [1097, 258] on button "Search" at bounding box center [1131, 275] width 69 height 34
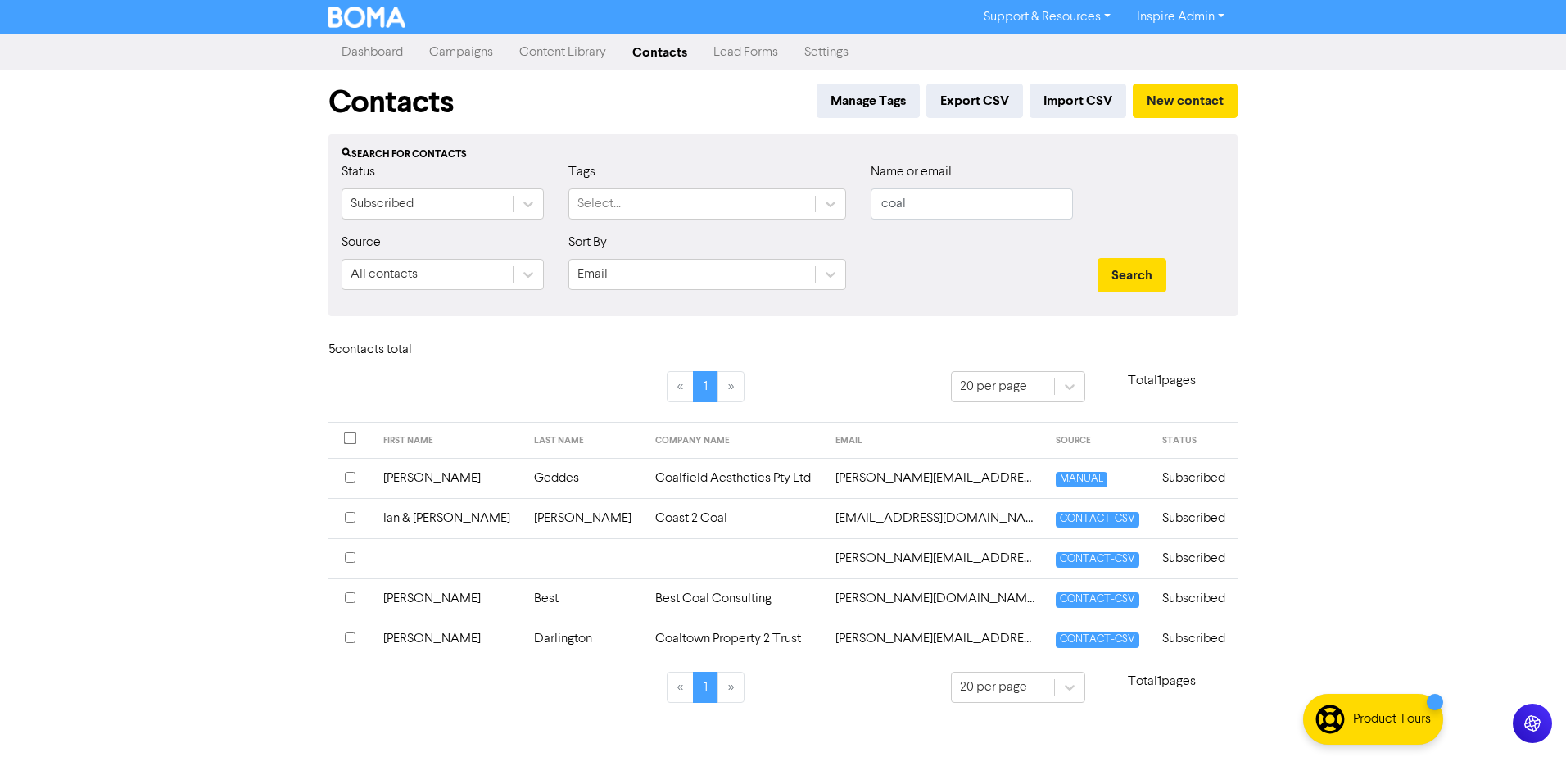
click at [645, 483] on td "Coalfield Aesthetics Pty Ltd" at bounding box center [735, 478] width 181 height 40
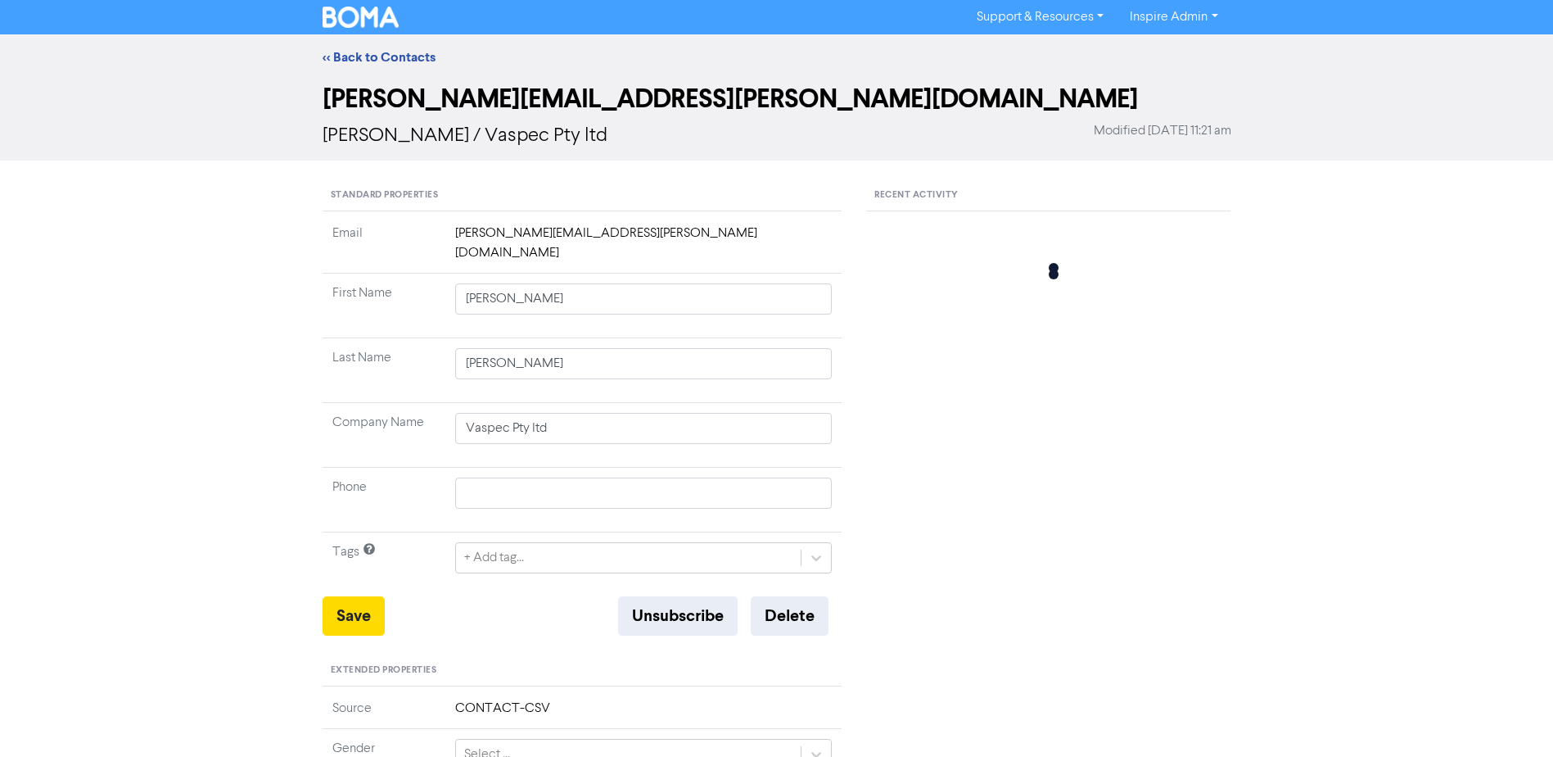
type input "[PERSON_NAME]"
type input "Geddes"
type input "Coalfield Aesthetics Pty Ltd"
type input "0487870009"
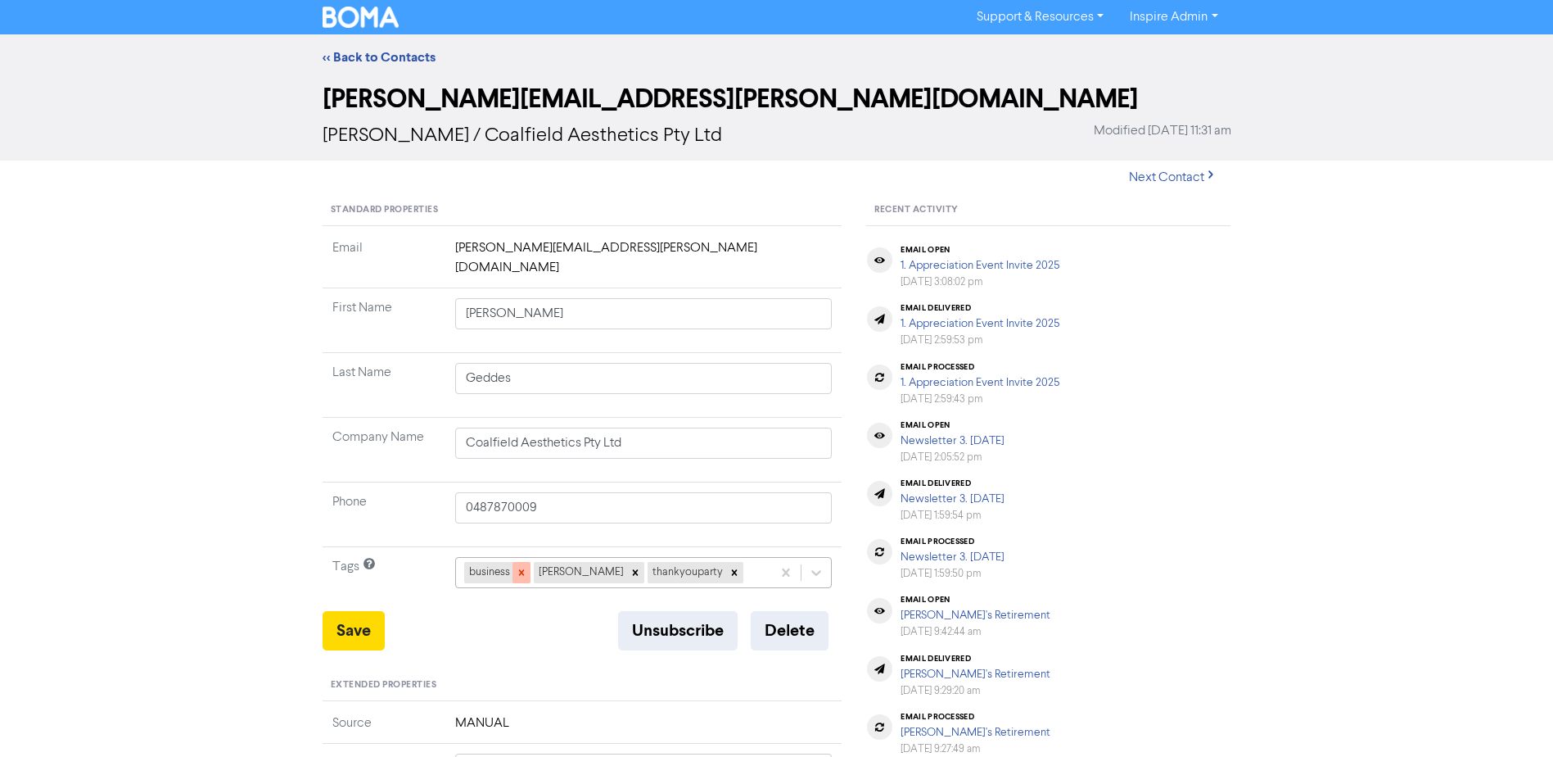
click at [522, 570] on icon at bounding box center [521, 573] width 6 height 6
click at [557, 562] on div at bounding box center [566, 572] width 18 height 21
click at [545, 567] on icon at bounding box center [550, 572] width 11 height 11
click at [341, 617] on button "Save" at bounding box center [354, 630] width 62 height 39
click at [374, 61] on link "<< Back to Contacts" at bounding box center [379, 57] width 113 height 16
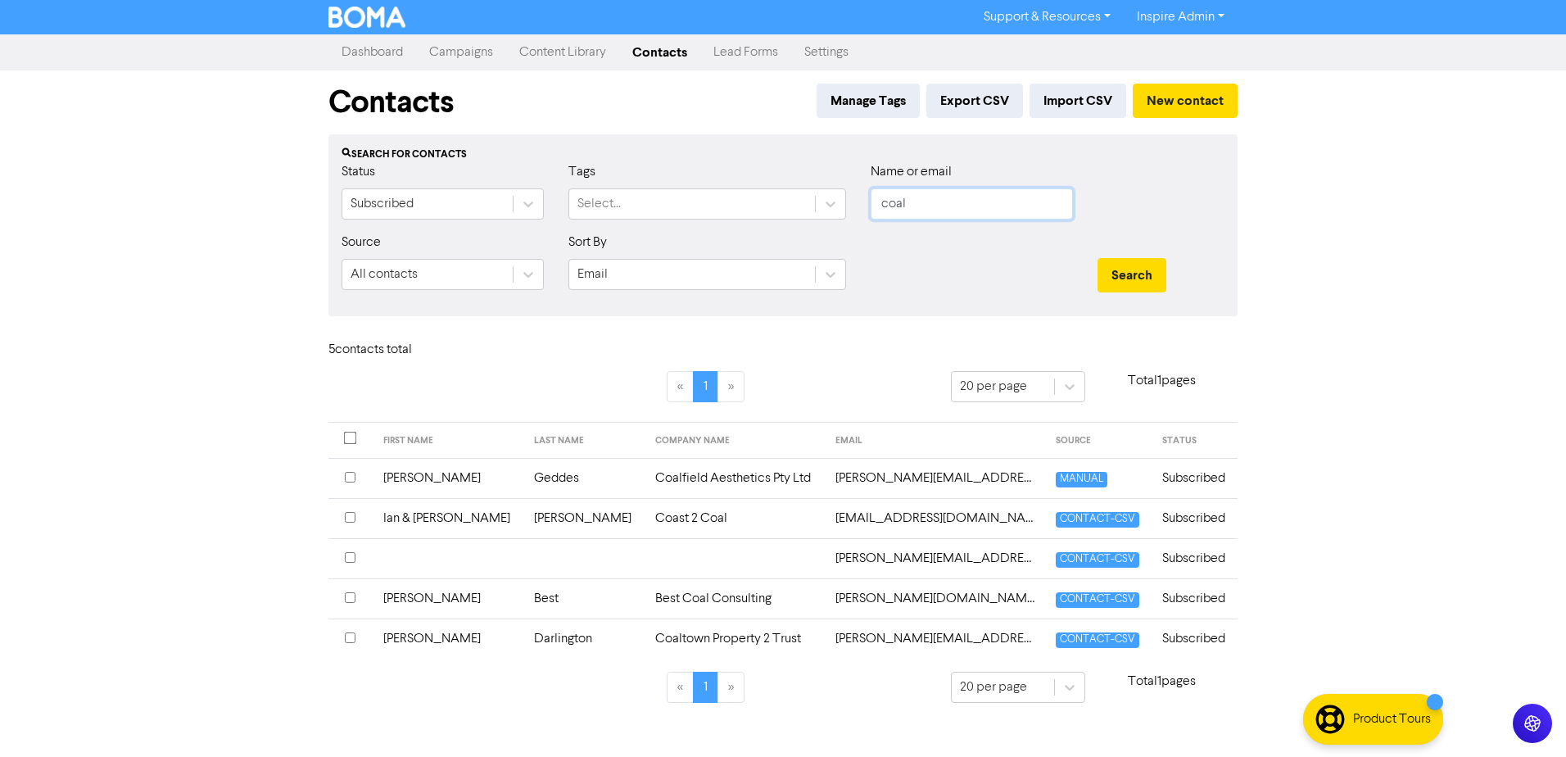
drag, startPoint x: 938, startPoint y: 208, endPoint x: 823, endPoint y: 220, distance: 116.1
click at [823, 220] on div "Status Subscribed Tags Select... Name or email coal" at bounding box center [782, 197] width 907 height 70
click at [935, 206] on input "coal" at bounding box center [971, 203] width 202 height 31
drag, startPoint x: 920, startPoint y: 204, endPoint x: 832, endPoint y: 211, distance: 87.9
click at [833, 211] on div "Status Subscribed Tags Select... Name or email coal" at bounding box center [782, 197] width 907 height 70
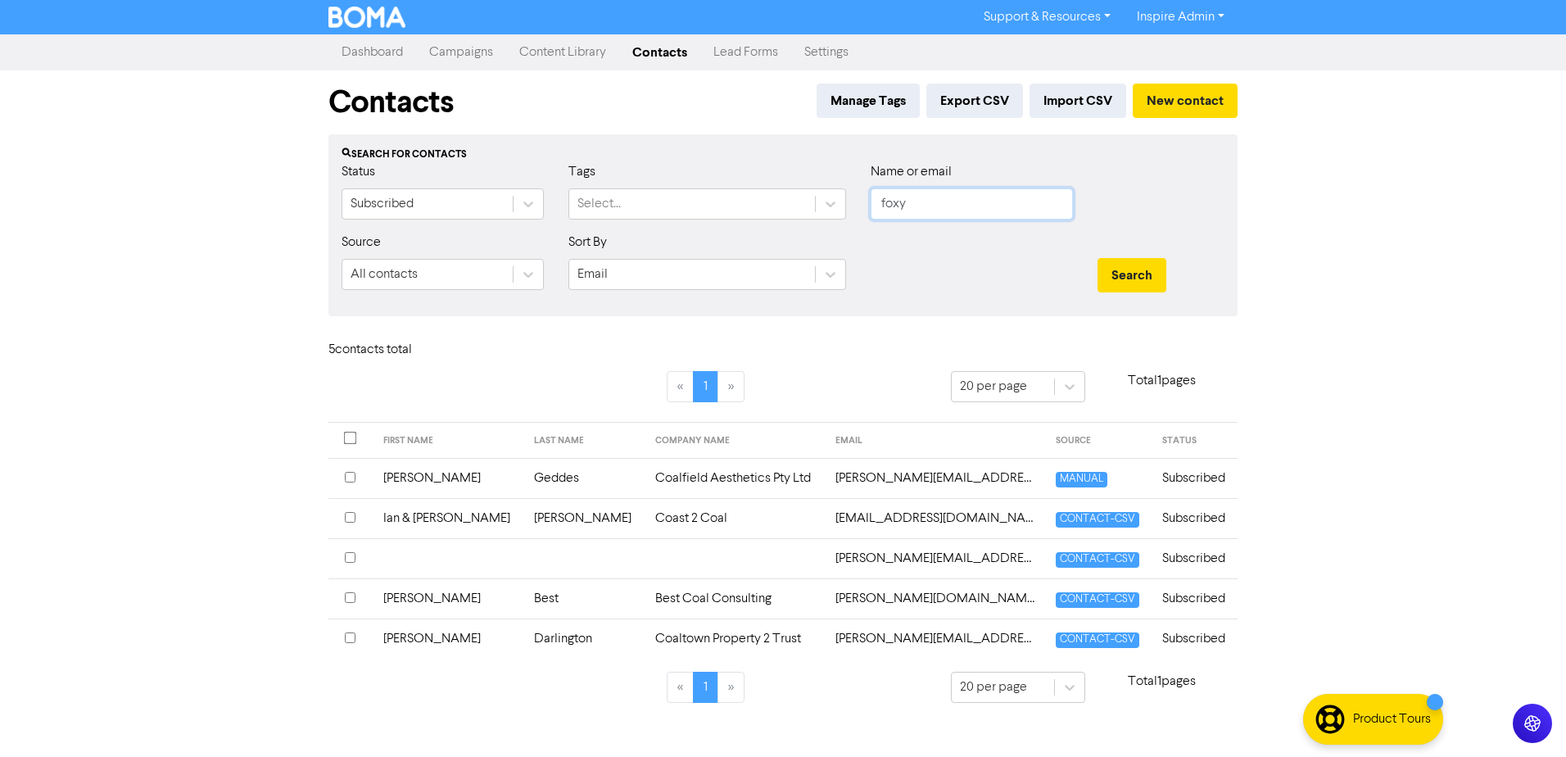
type input "foxy"
click at [1097, 258] on button "Search" at bounding box center [1131, 275] width 69 height 34
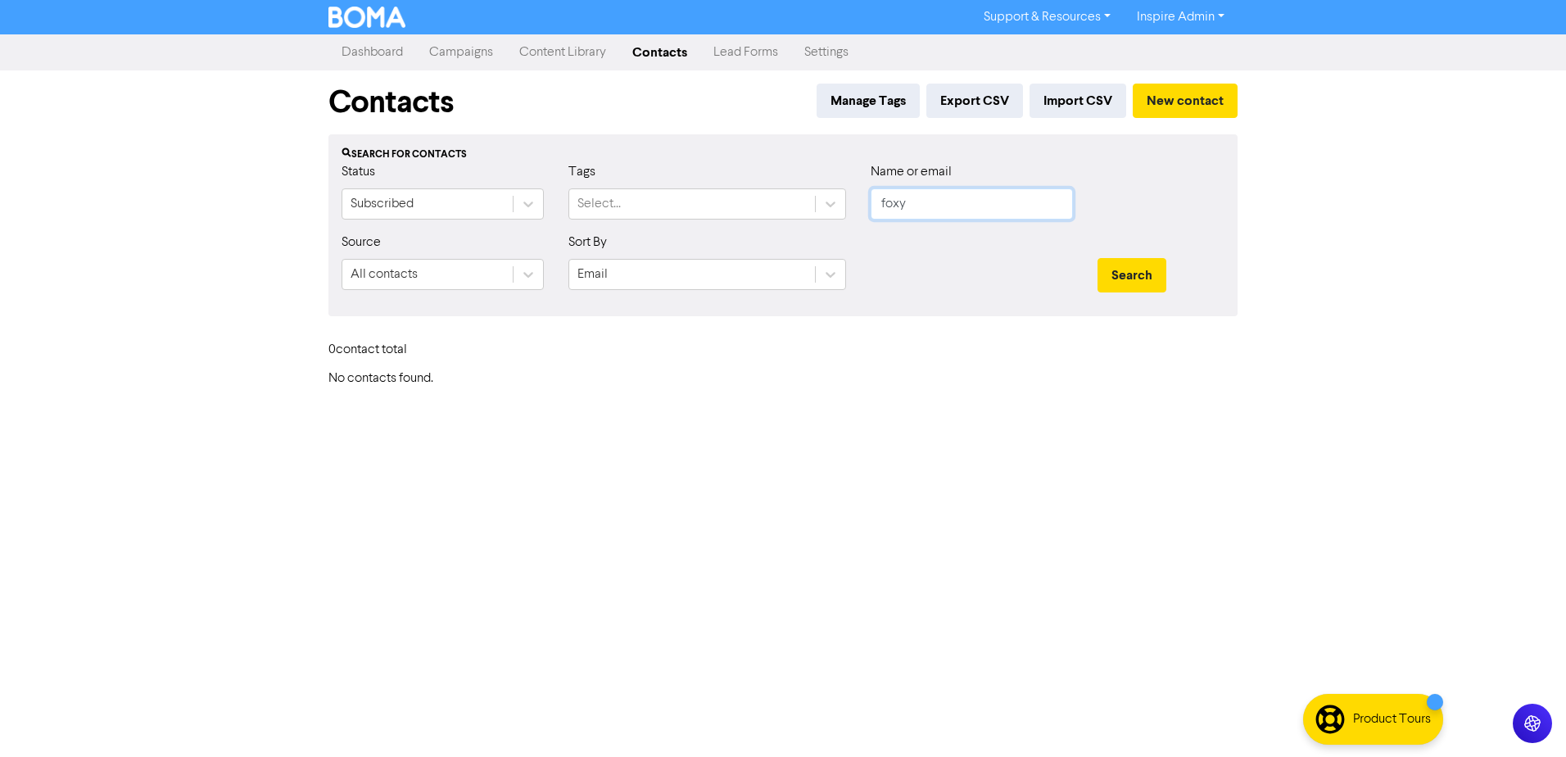
click at [924, 212] on input "foxy" at bounding box center [971, 203] width 202 height 31
drag, startPoint x: 924, startPoint y: 212, endPoint x: 850, endPoint y: 216, distance: 74.6
click at [851, 216] on div "Status Subscribed Tags Select... Name or email foxy" at bounding box center [782, 197] width 907 height 70
click at [1097, 258] on button "Search" at bounding box center [1131, 275] width 69 height 34
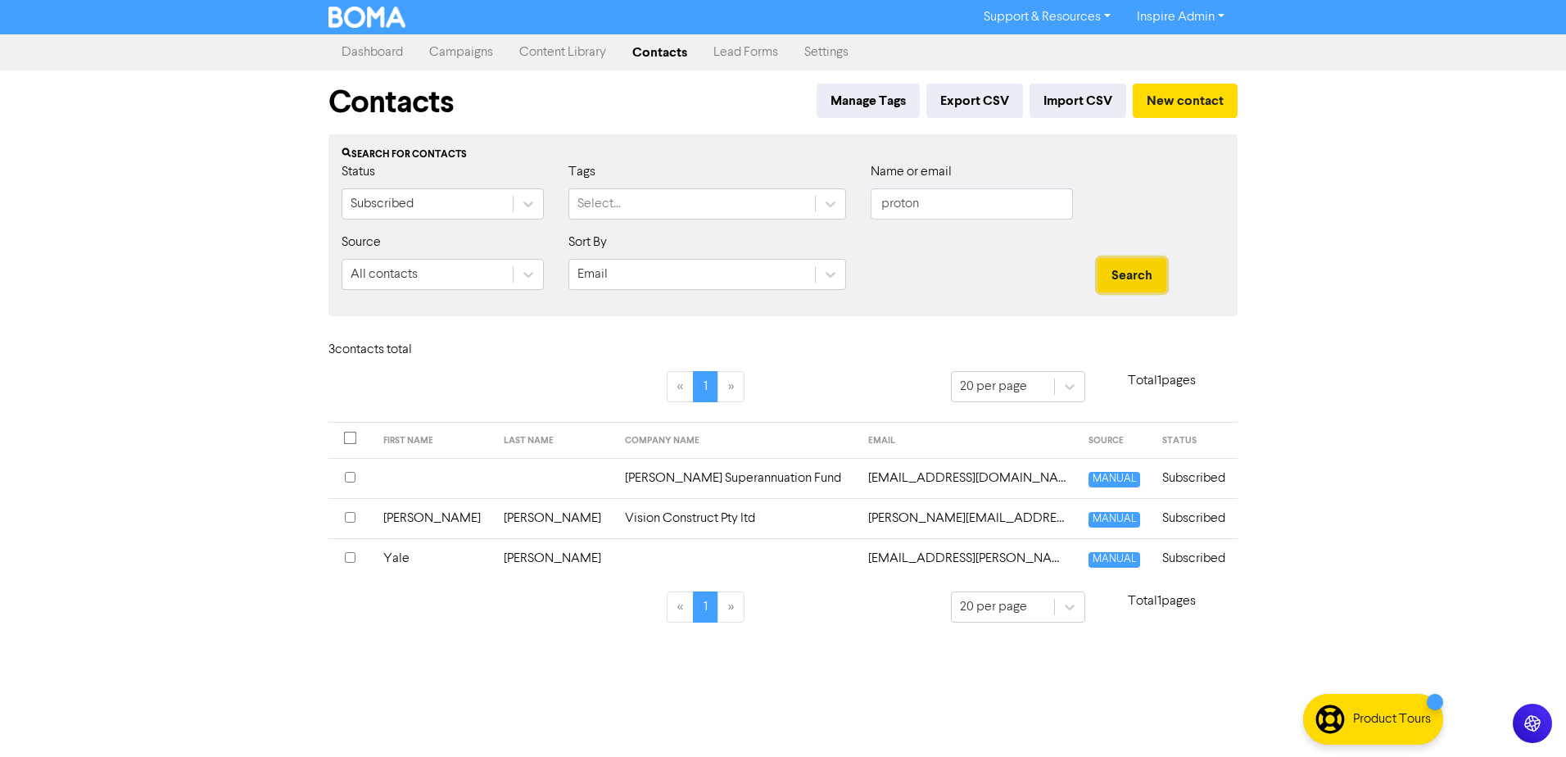
click at [1125, 271] on button "Search" at bounding box center [1131, 275] width 69 height 34
click at [917, 206] on input "proton" at bounding box center [971, 203] width 202 height 31
drag, startPoint x: 921, startPoint y: 206, endPoint x: 803, endPoint y: 208, distance: 117.9
click at [809, 210] on div "Status Subscribed Tags Select... Name or email proton" at bounding box center [782, 197] width 907 height 70
type input "first"
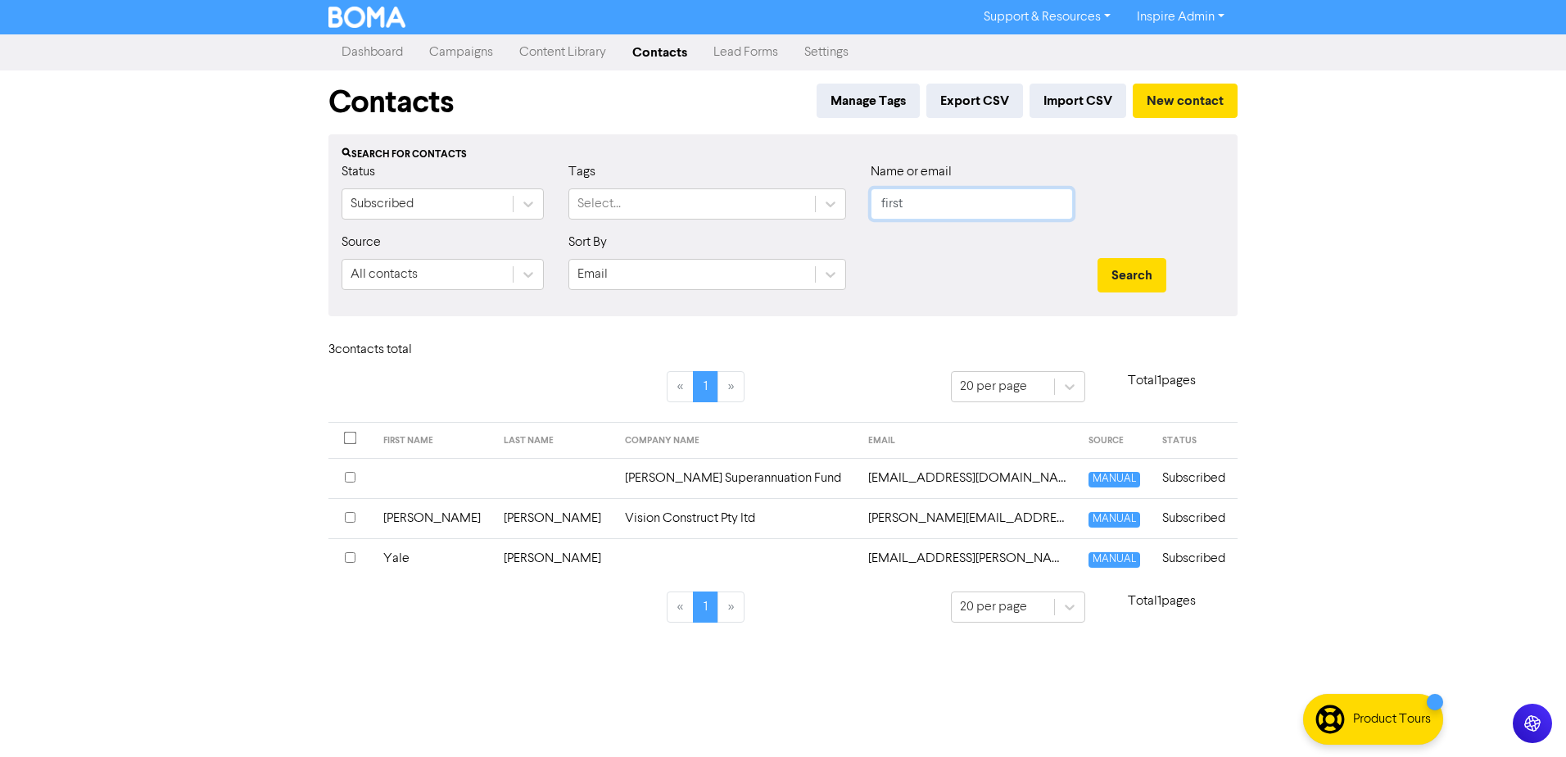
click at [1097, 258] on button "Search" at bounding box center [1131, 275] width 69 height 34
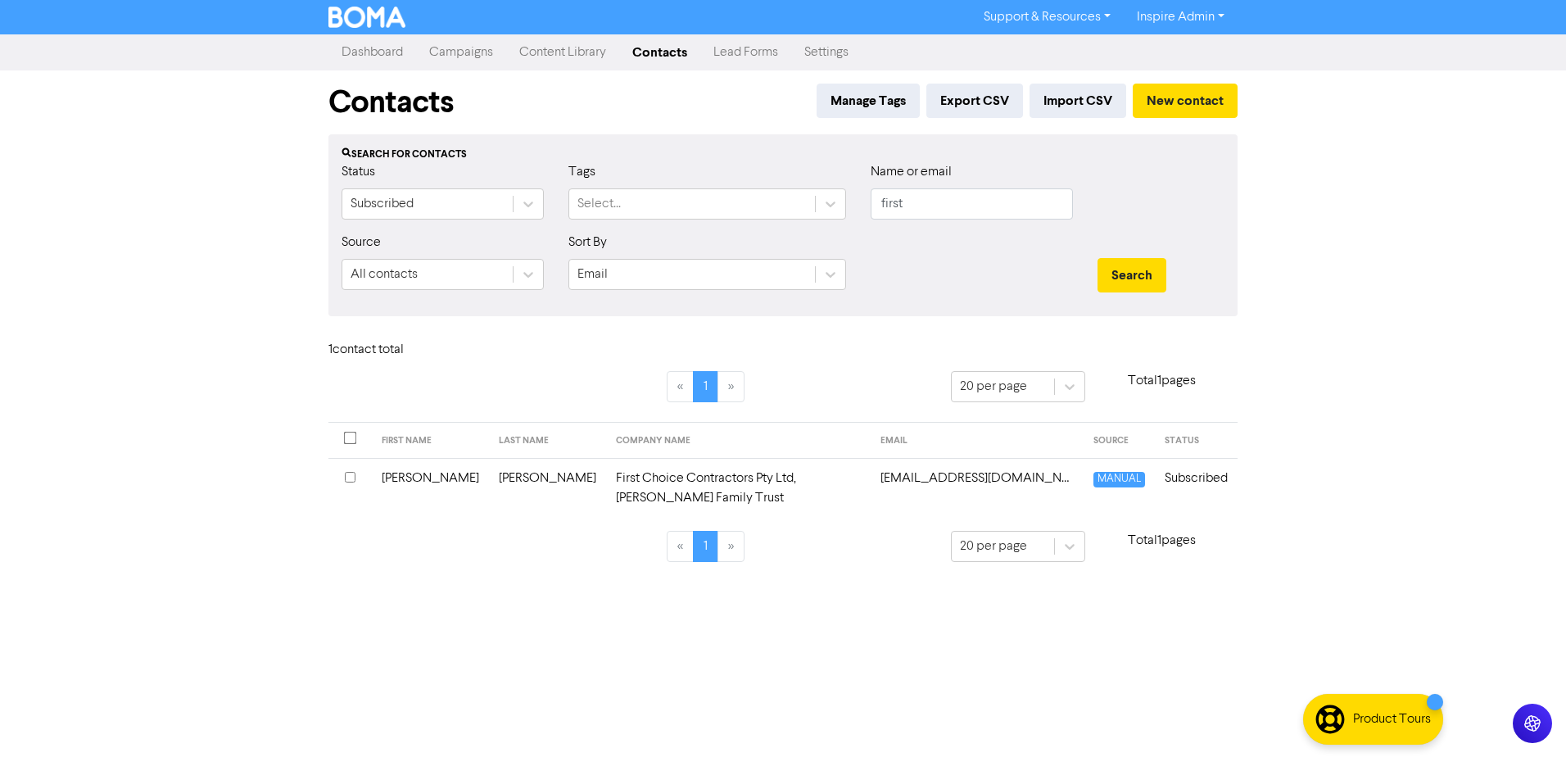
click at [606, 483] on td "First Choice Contractors Pty Ltd, [PERSON_NAME] Family Trust" at bounding box center [738, 488] width 264 height 60
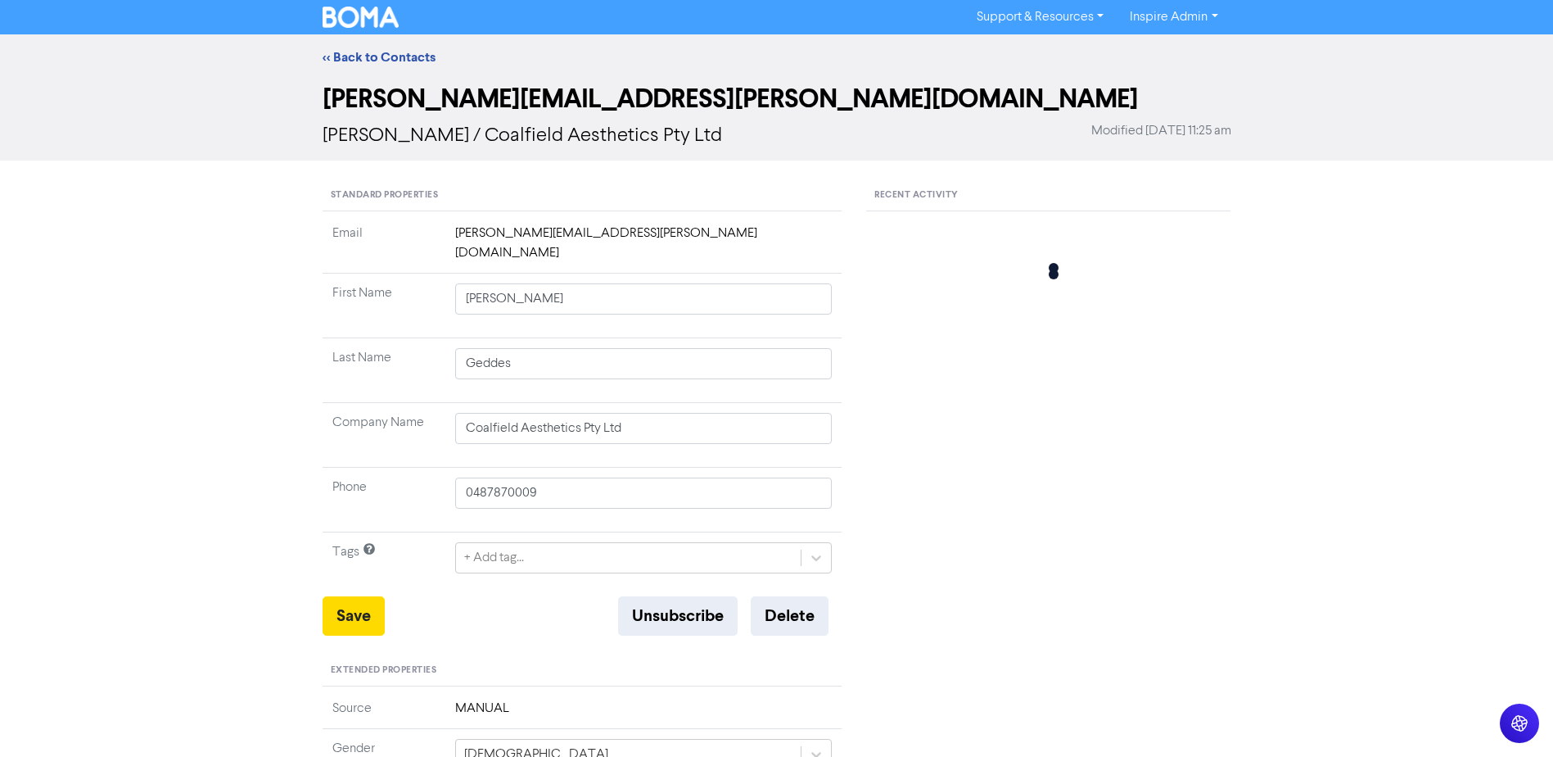
type input "[PERSON_NAME]"
type input "First Choice Contractors Pty Ltd, [PERSON_NAME] Family Trust"
type input "0417932119"
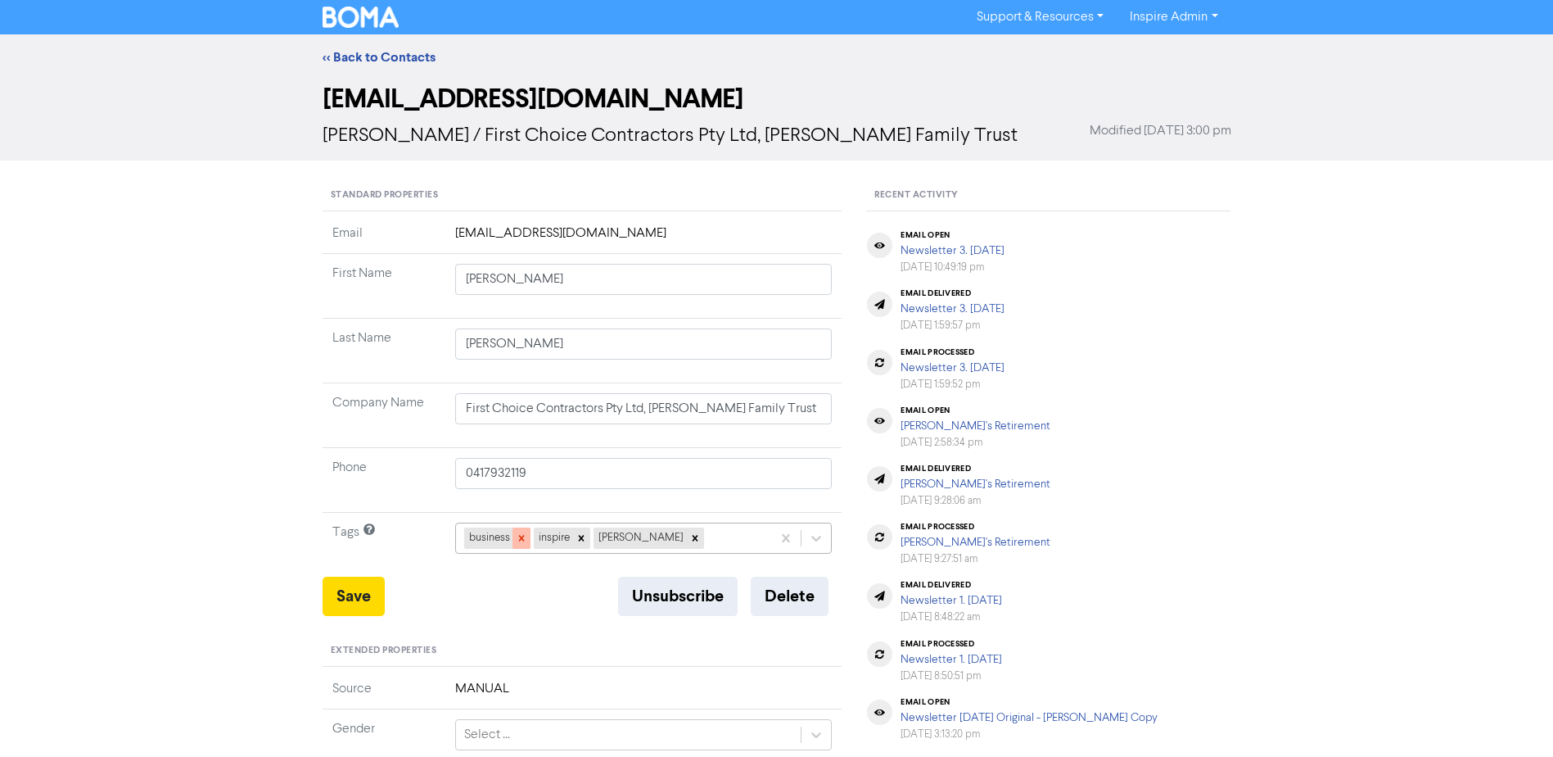
click at [518, 540] on icon at bounding box center [521, 537] width 11 height 11
click at [518, 540] on div at bounding box center [512, 537] width 18 height 21
click at [560, 540] on icon at bounding box center [565, 537] width 11 height 11
click at [340, 596] on button "Save" at bounding box center [354, 595] width 62 height 39
